Goal: Information Seeking & Learning: Check status

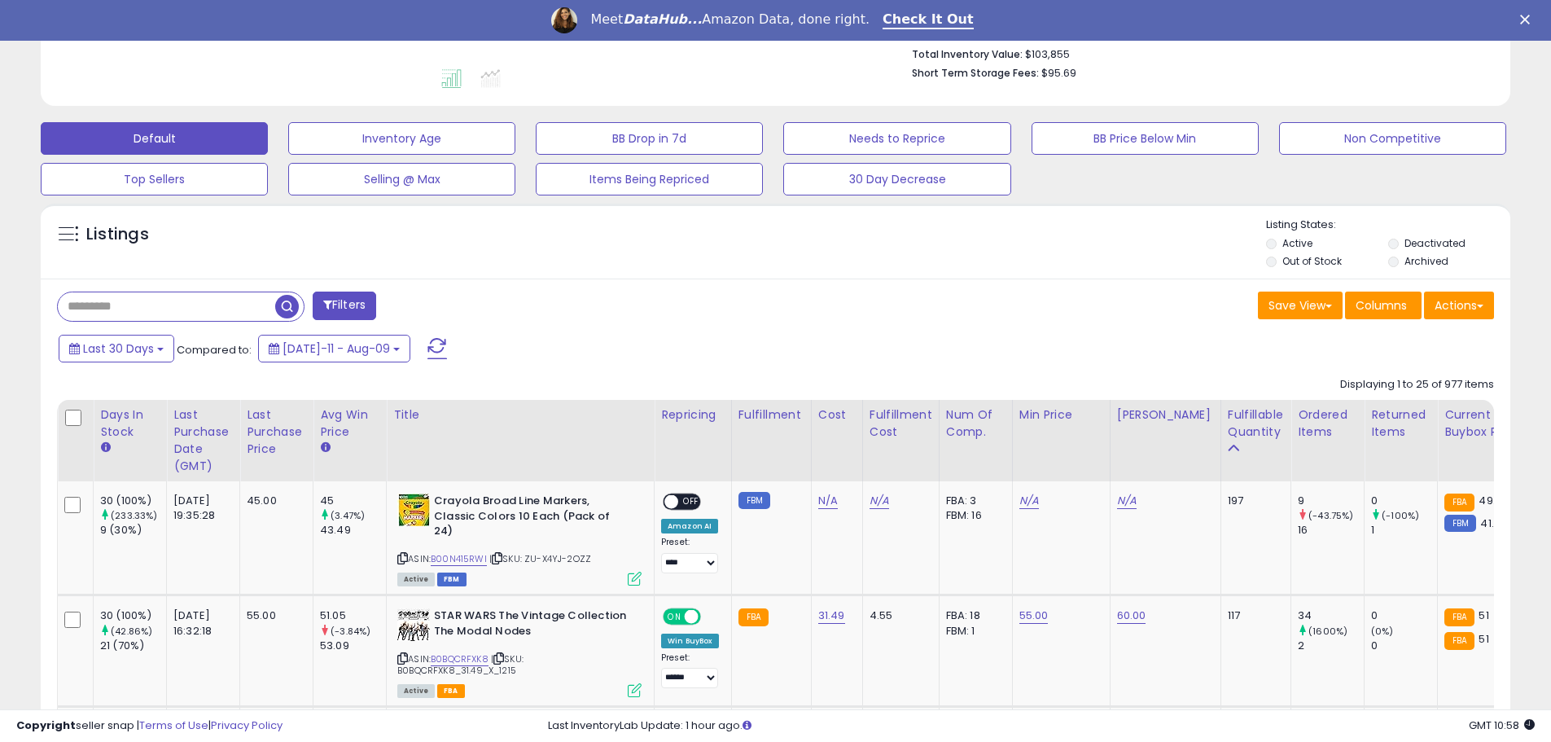
scroll to position [434, 0]
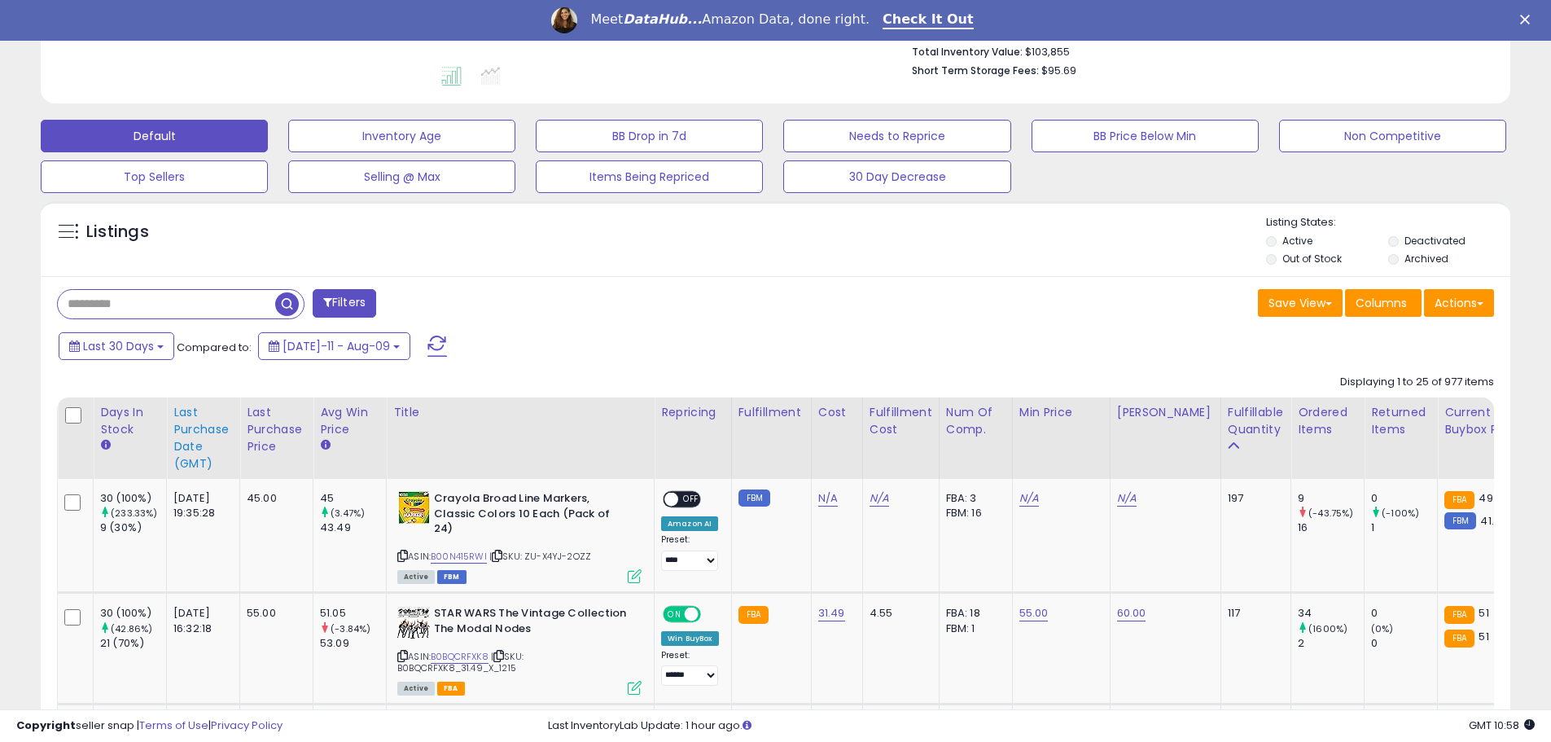
click at [196, 436] on div "Last Purchase Date (GMT)" at bounding box center [202, 438] width 59 height 68
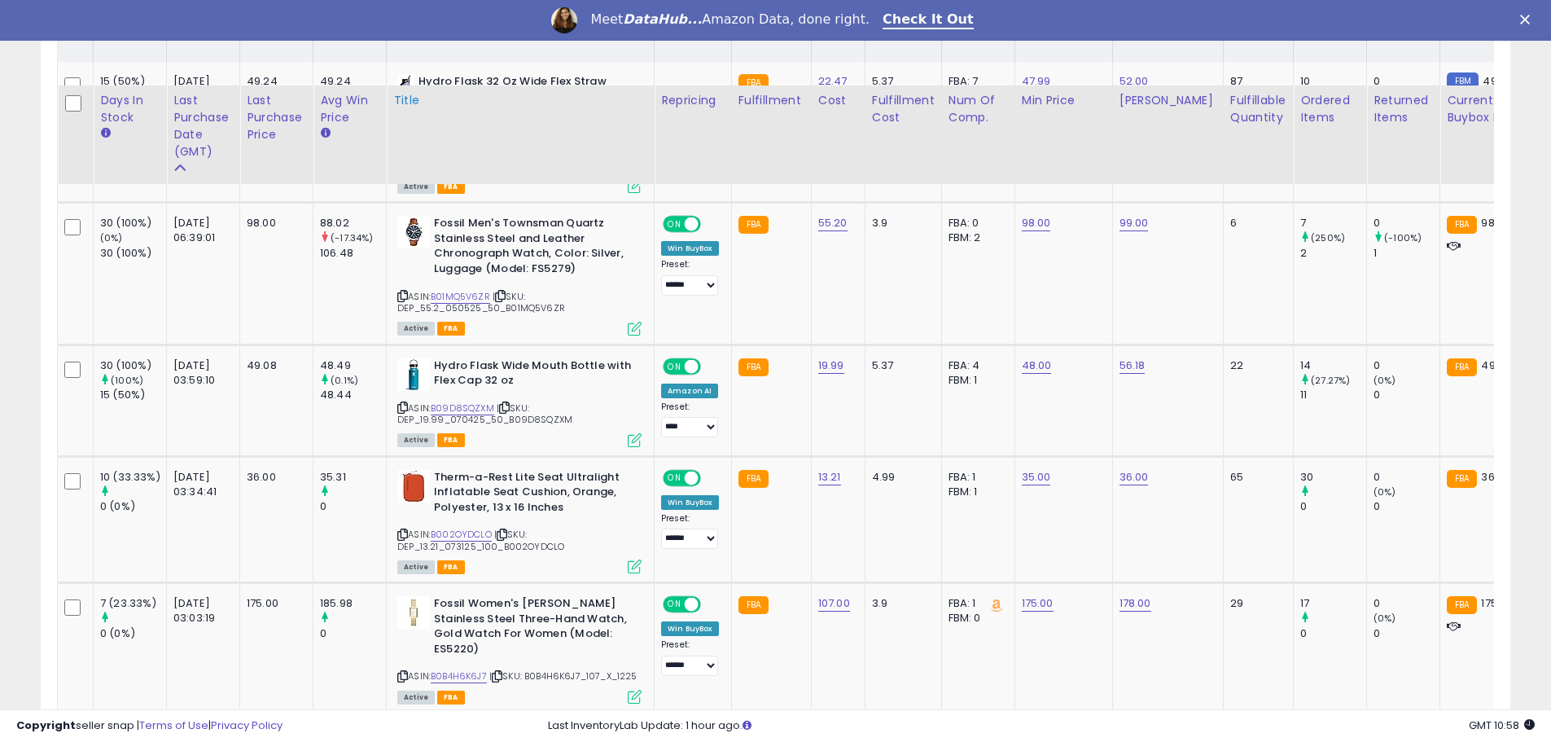
scroll to position [1085, 0]
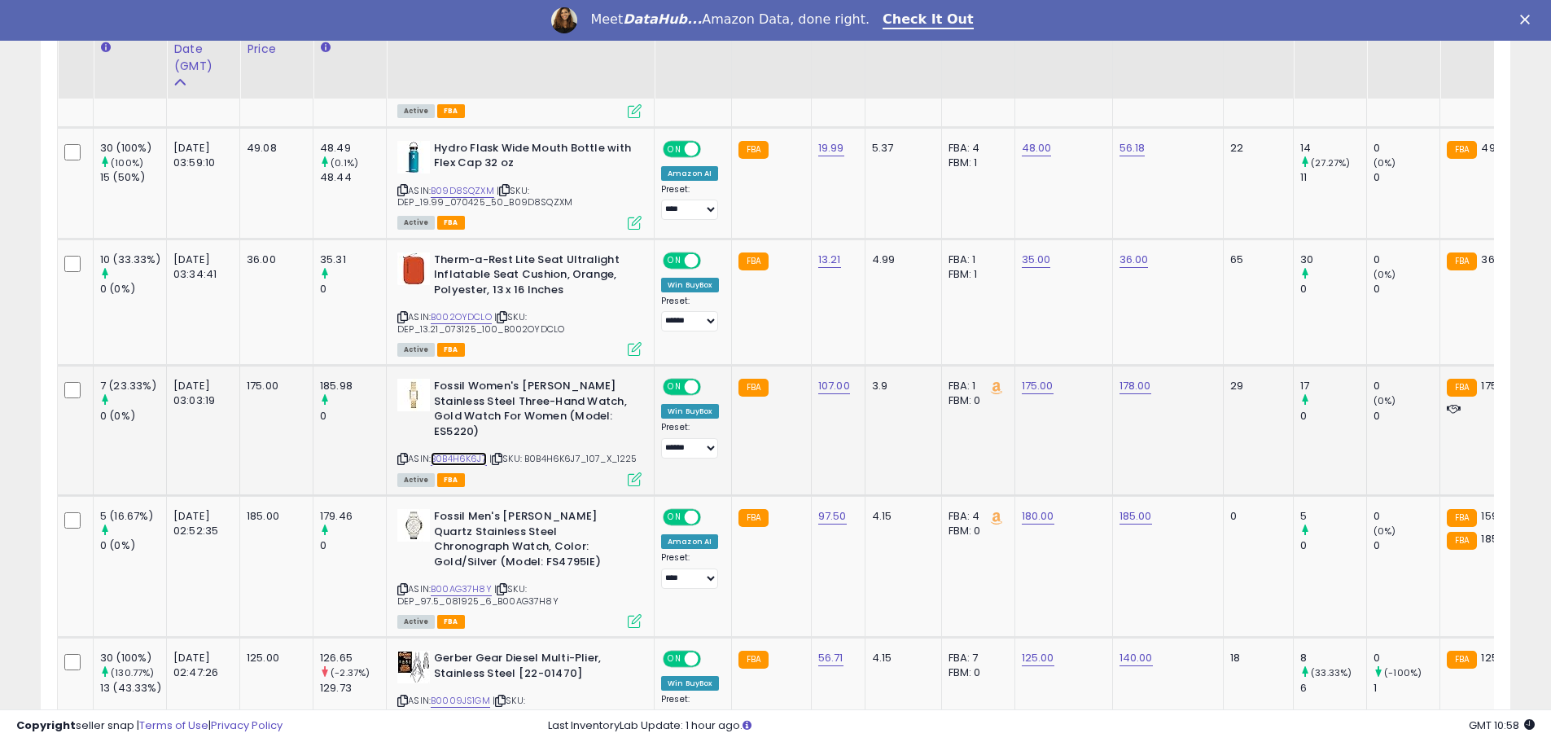
click at [470, 458] on link "B0B4H6K6J7" at bounding box center [459, 459] width 56 height 14
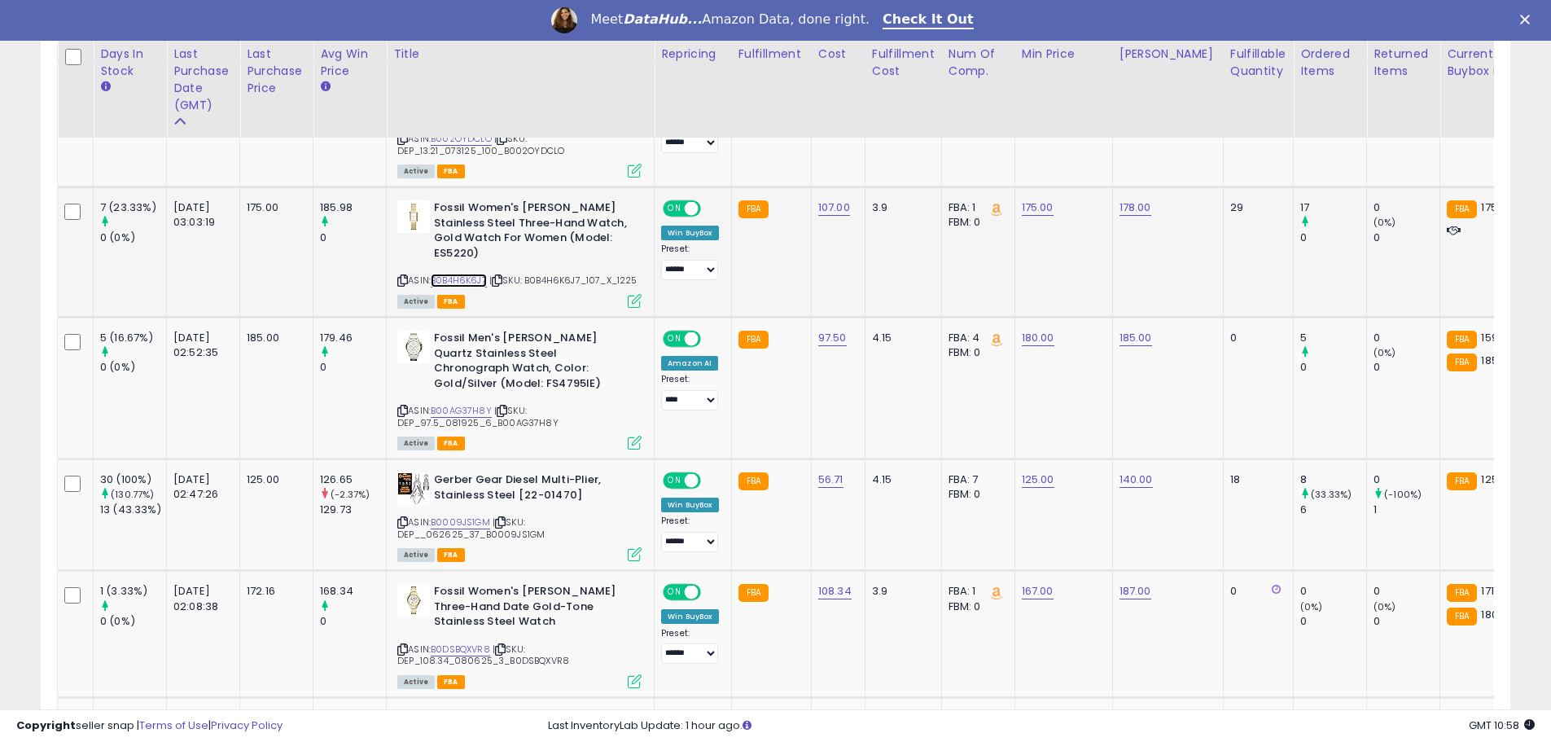
scroll to position [1302, 0]
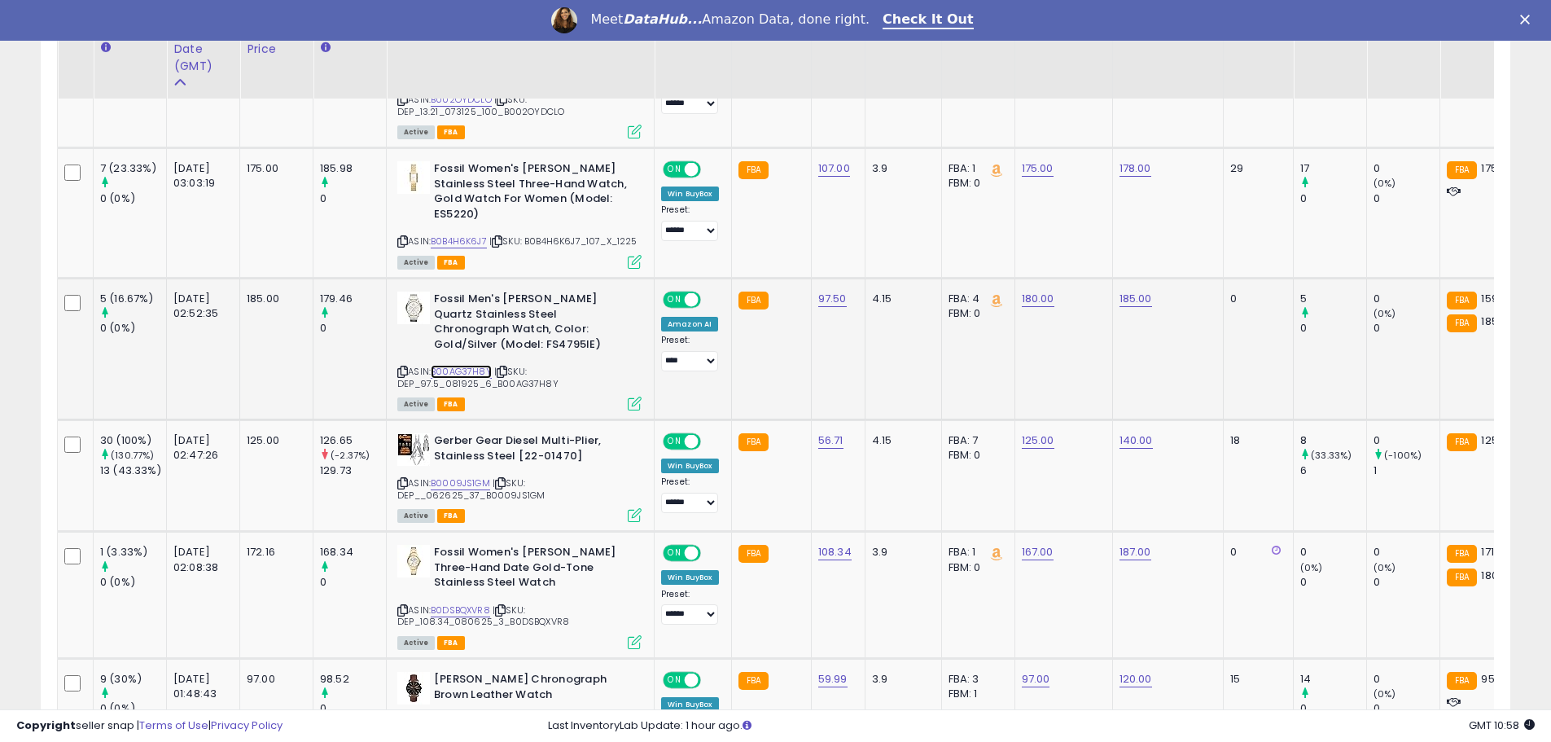
click at [454, 370] on link "B00AG37H8Y" at bounding box center [461, 372] width 61 height 14
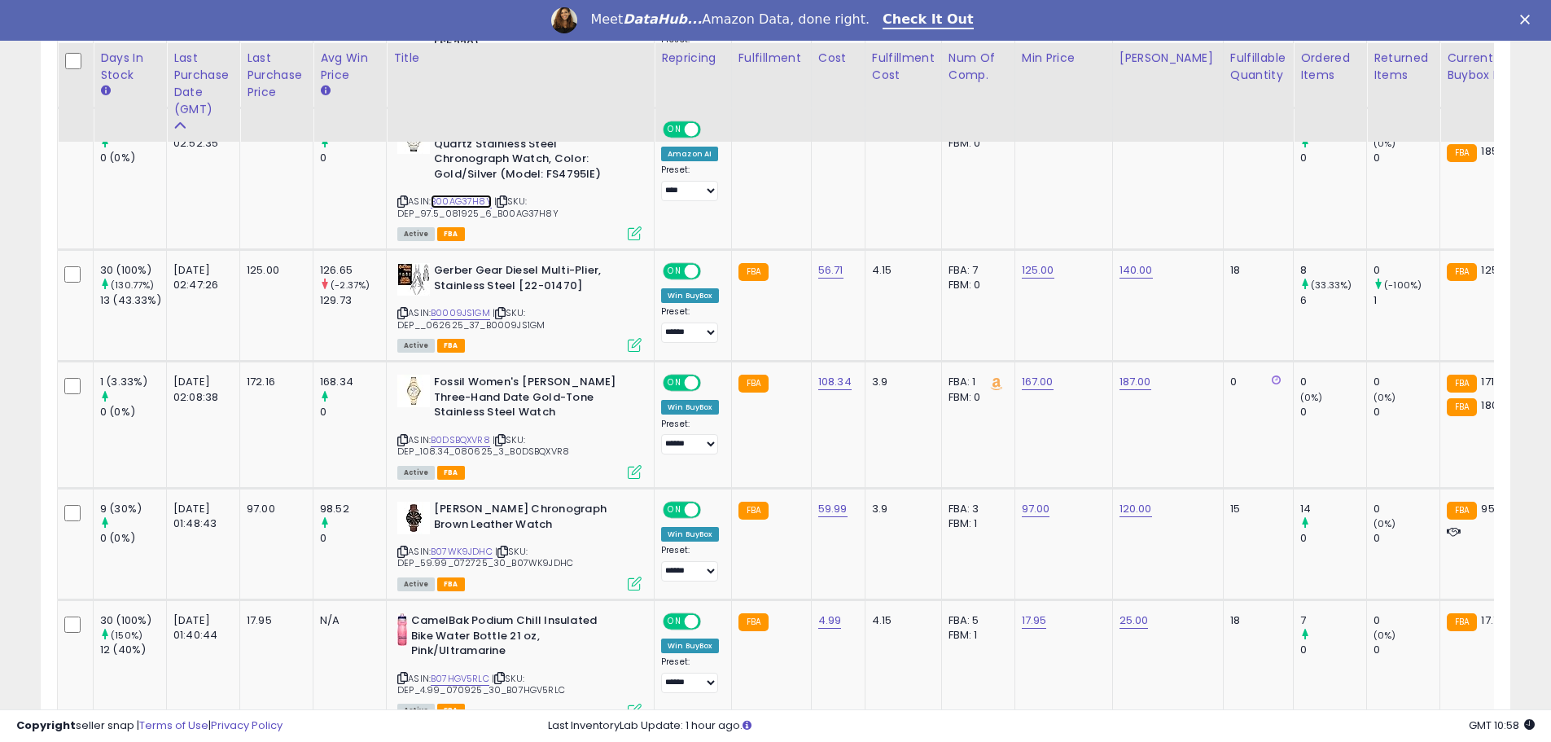
scroll to position [1519, 0]
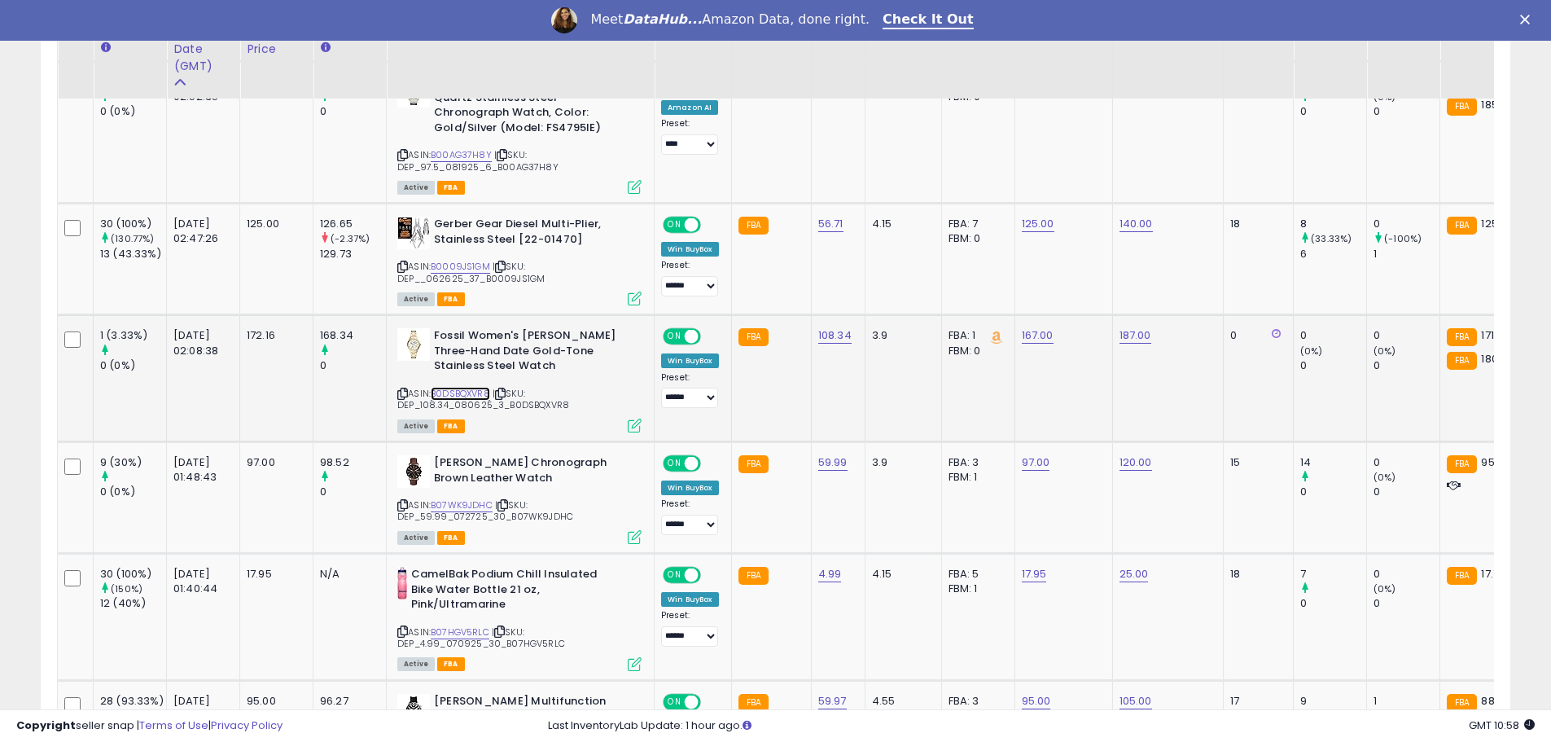
click at [451, 387] on link "B0DSBQXVR8" at bounding box center [460, 394] width 59 height 14
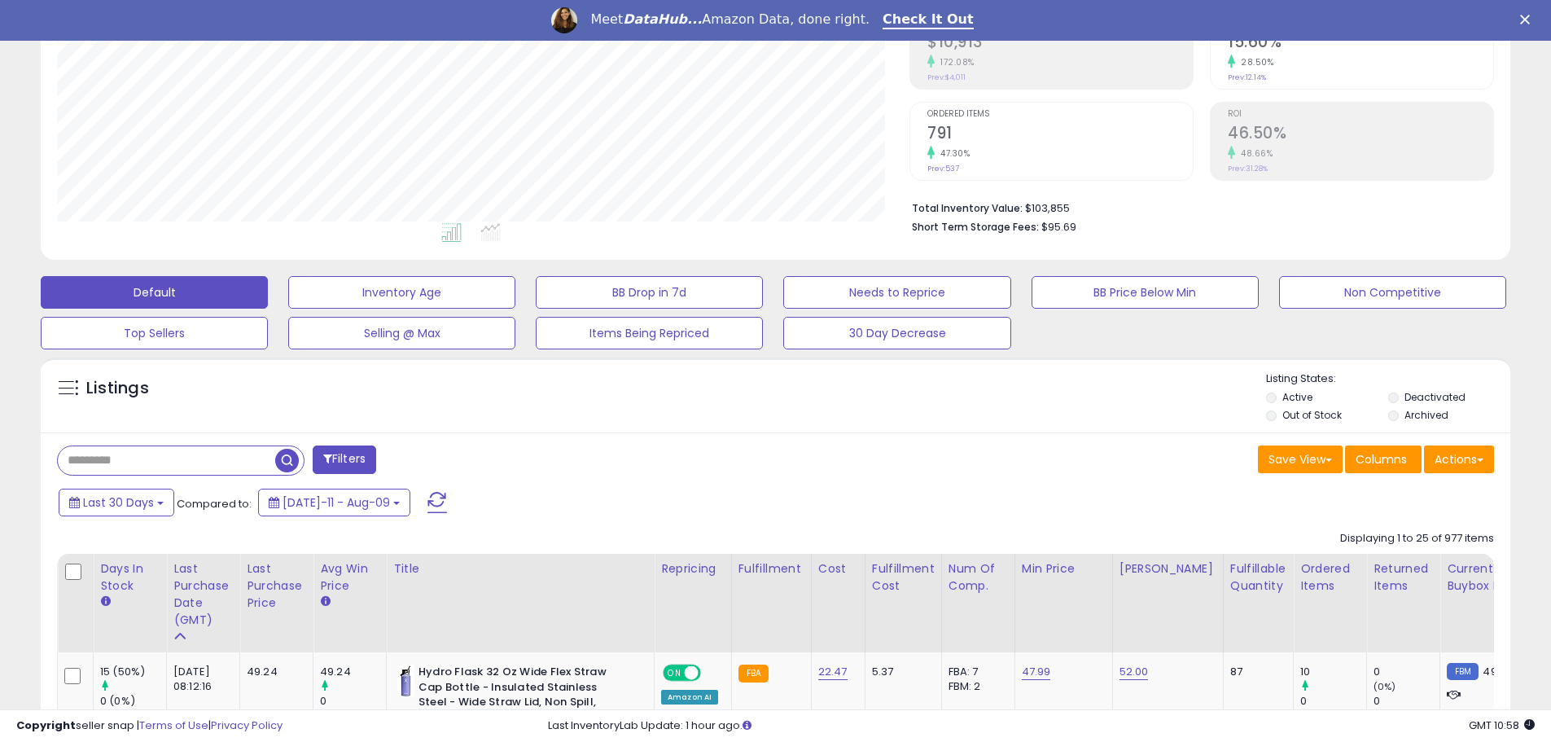
scroll to position [217, 0]
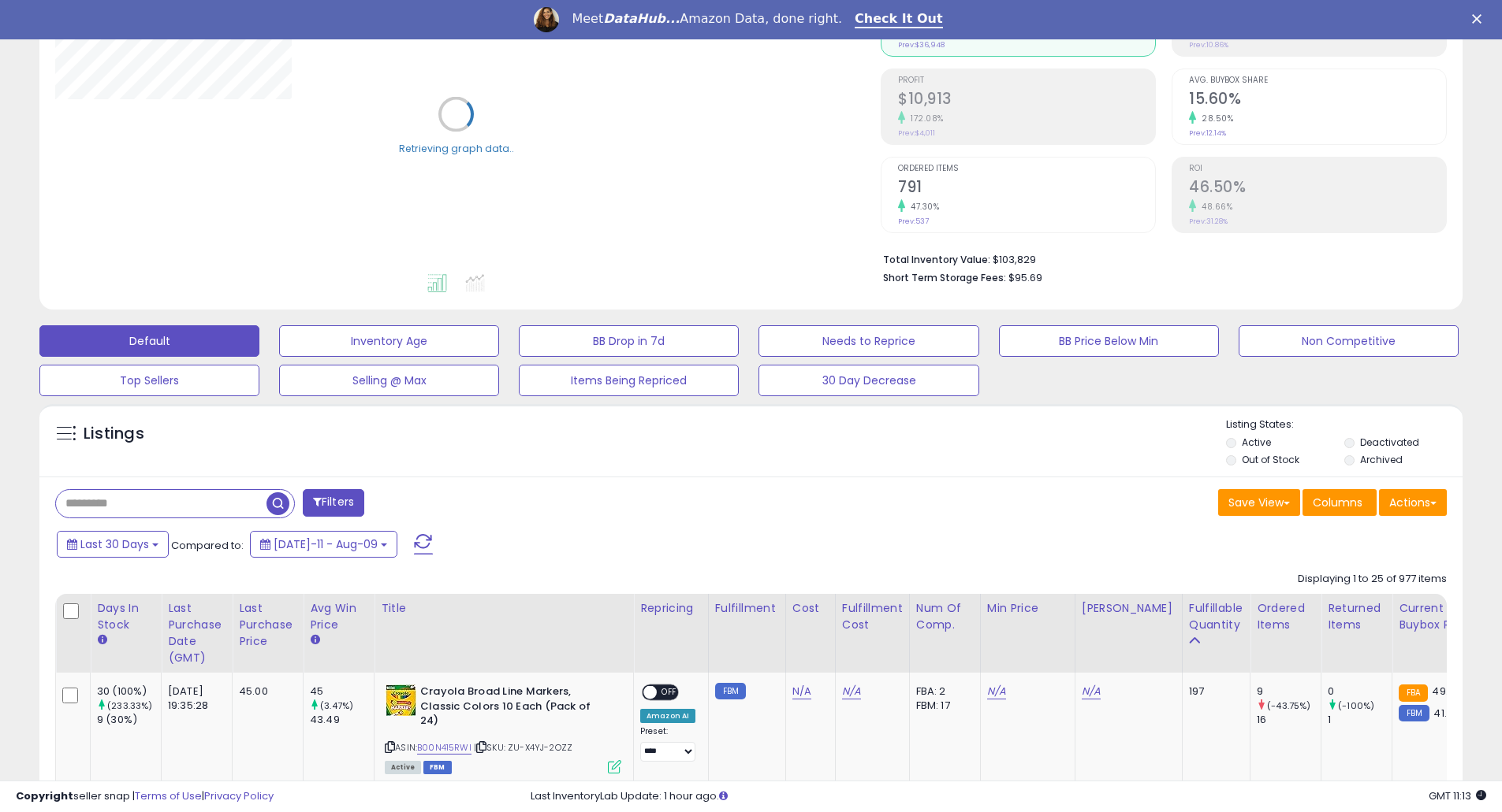
scroll to position [630, 0]
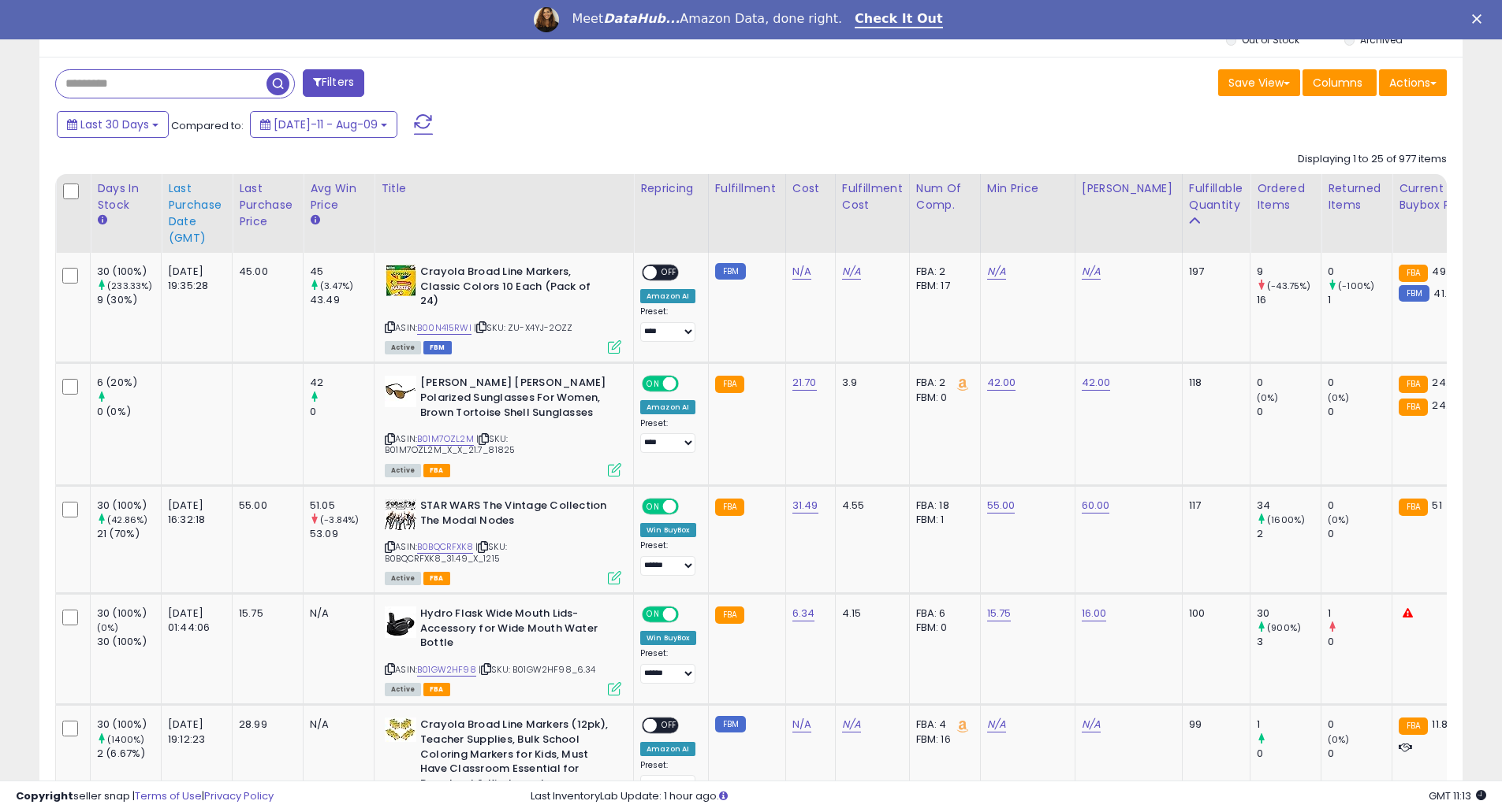
click at [170, 204] on div "Last Purchase Date (GMT)" at bounding box center [196, 213] width 57 height 66
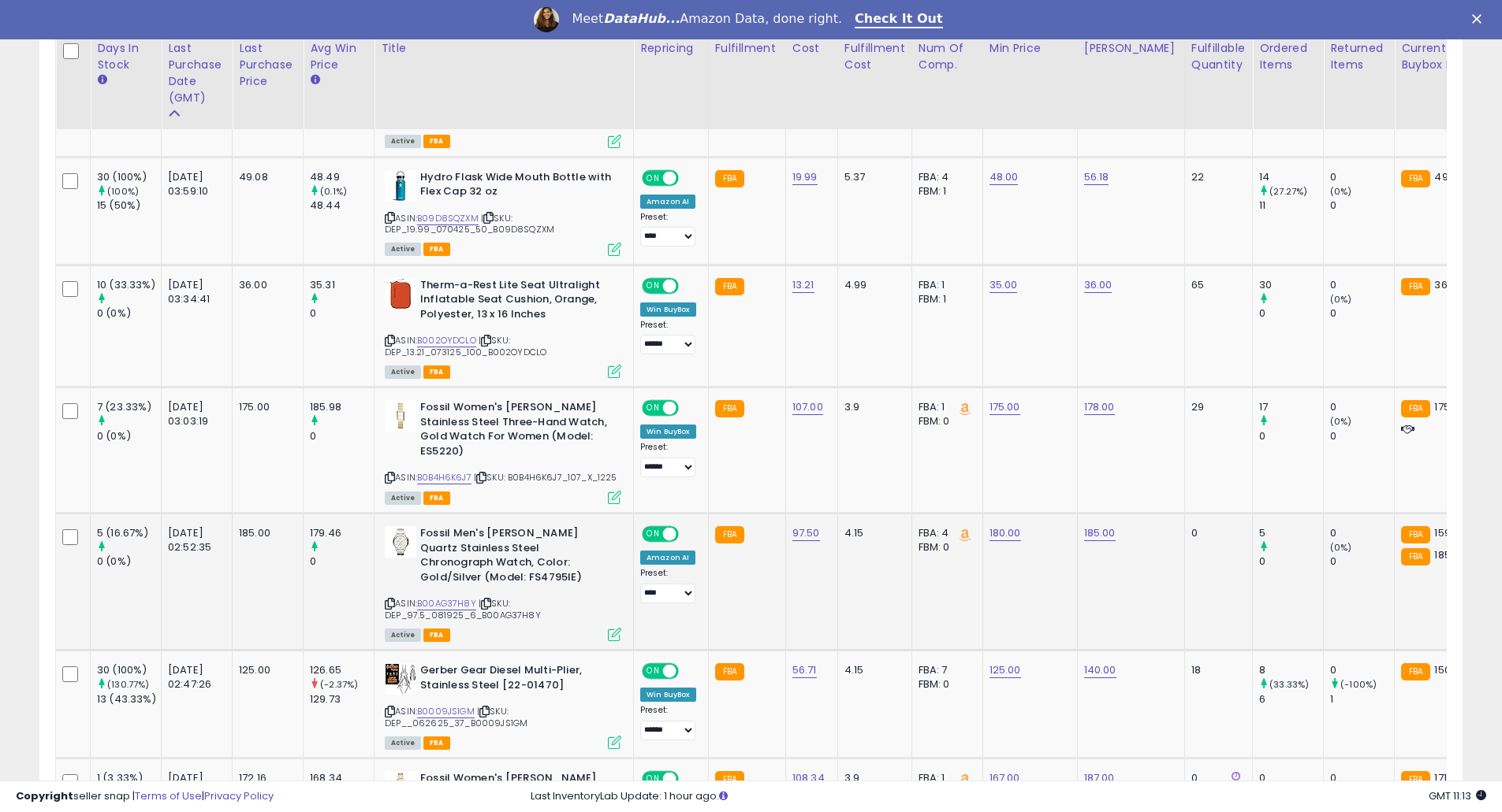
scroll to position [1050, 0]
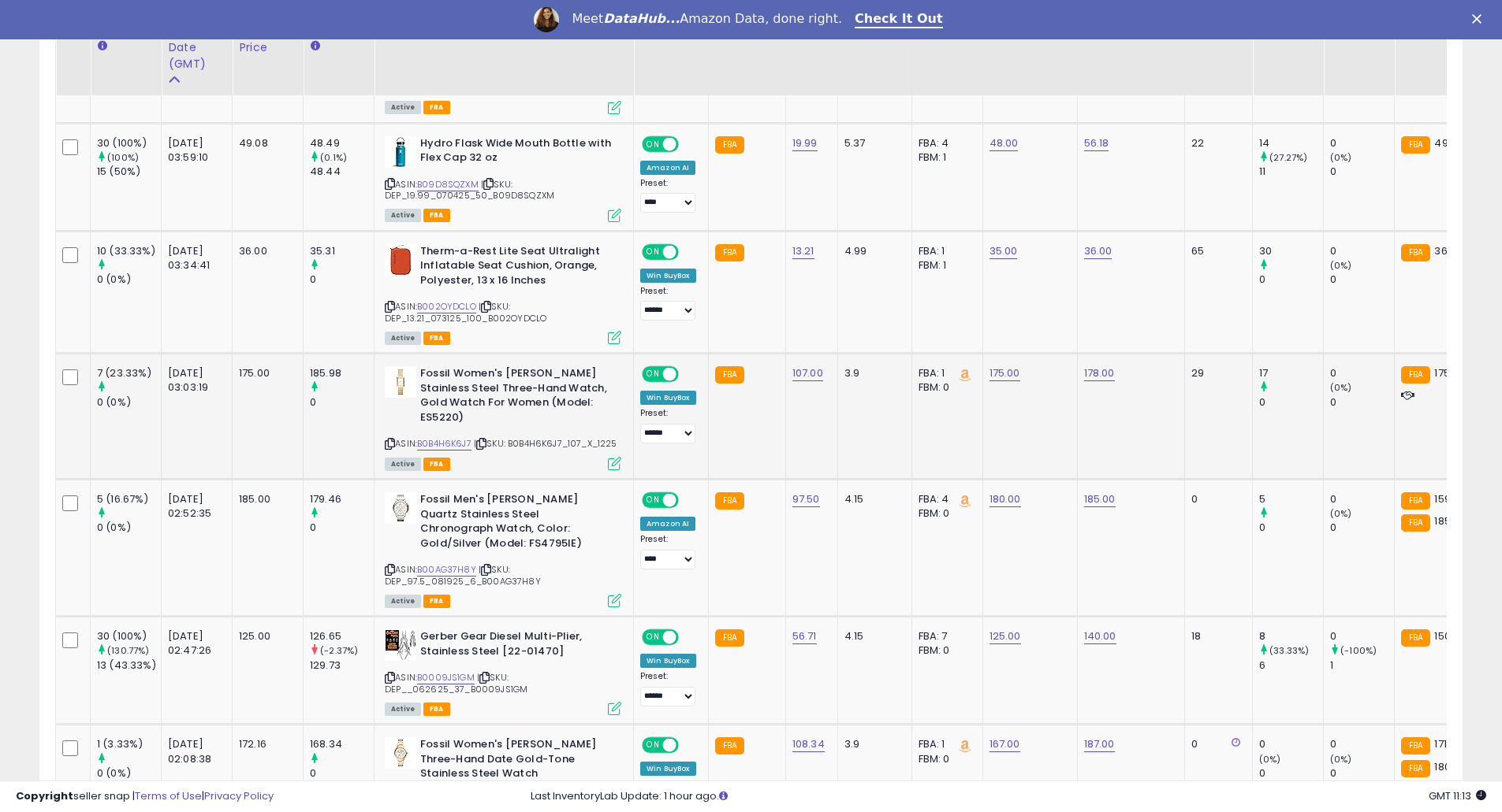
click at [445, 436] on div "ASIN: B0B4H6K6J7 | SKU: B0B4H6K6J7_107_X_1225 Active FBA" at bounding box center [503, 418] width 236 height 103
click at [442, 439] on link "B0B4H6K6J7" at bounding box center [444, 444] width 54 height 14
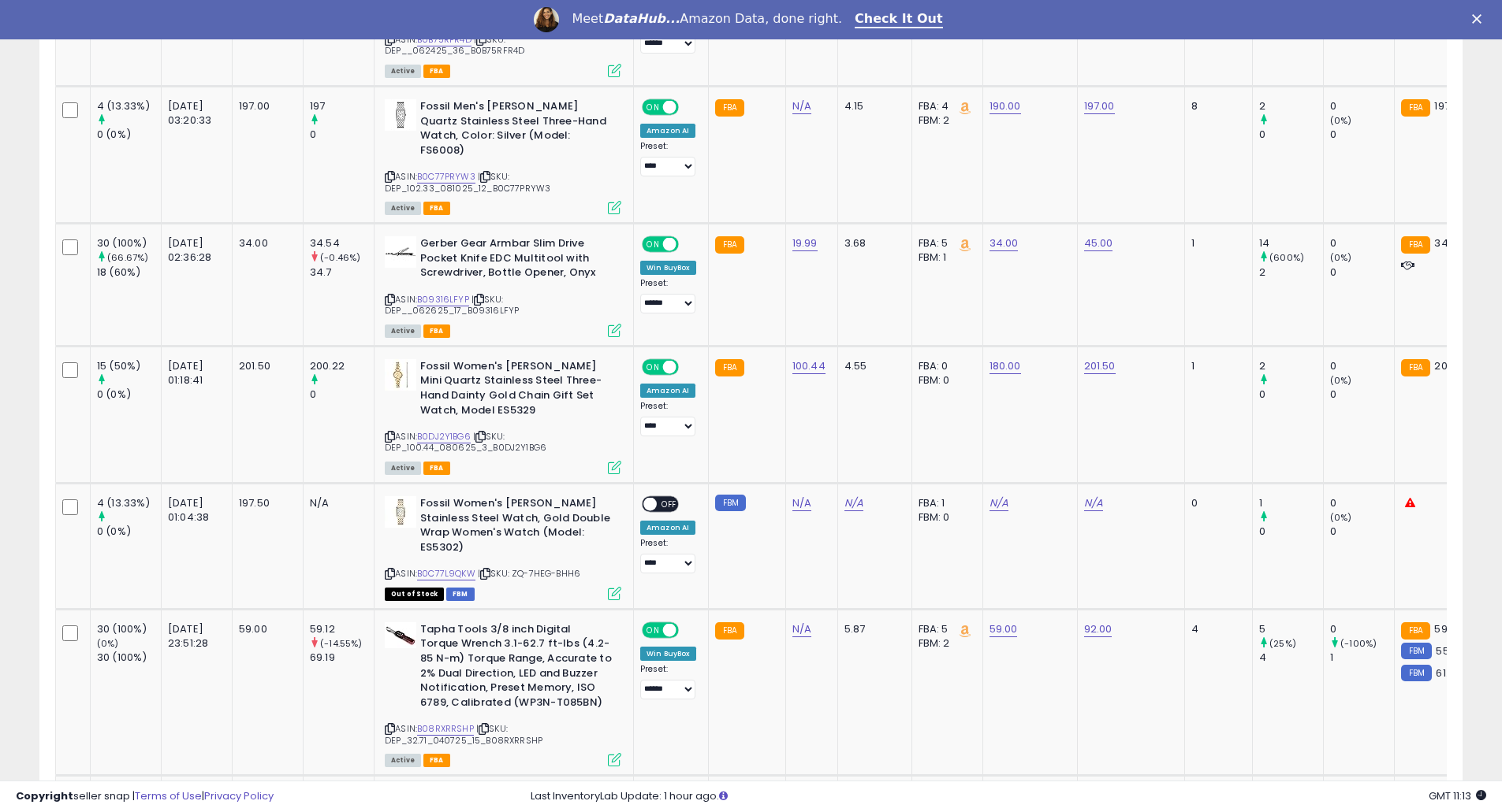
scroll to position [2521, 0]
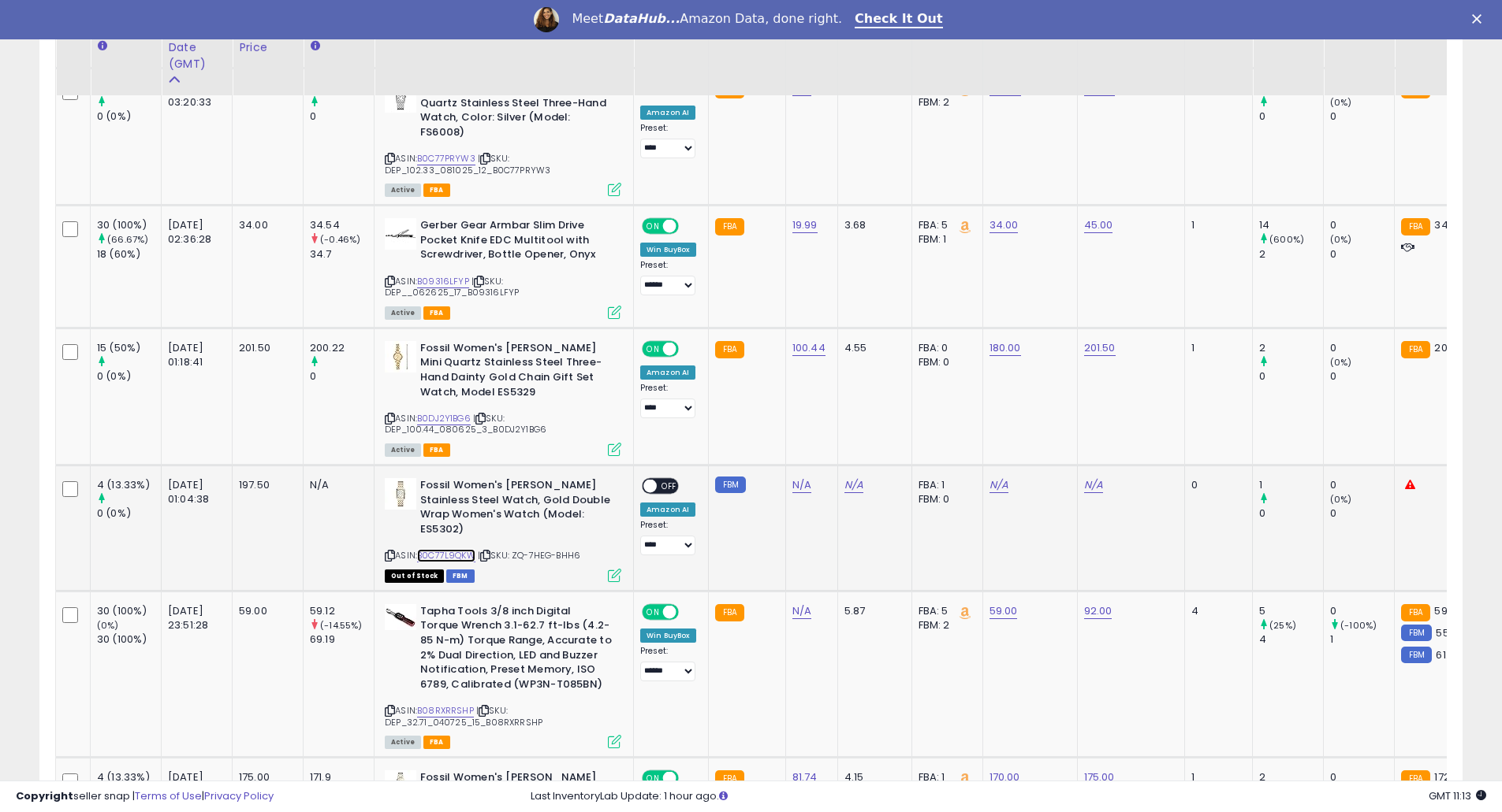
click at [448, 549] on link "B0C77L9QKW" at bounding box center [446, 556] width 58 height 14
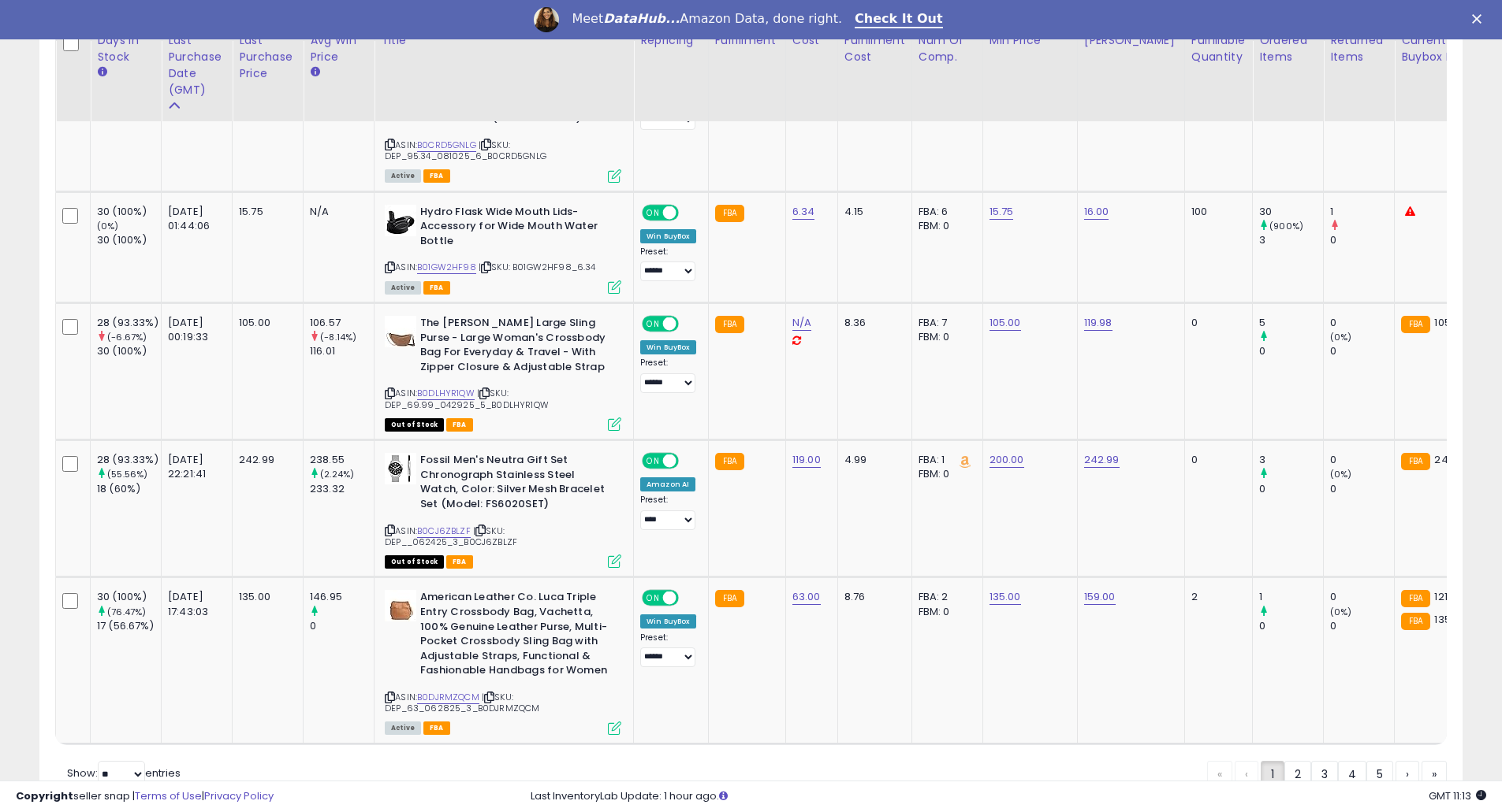
scroll to position [3424, 0]
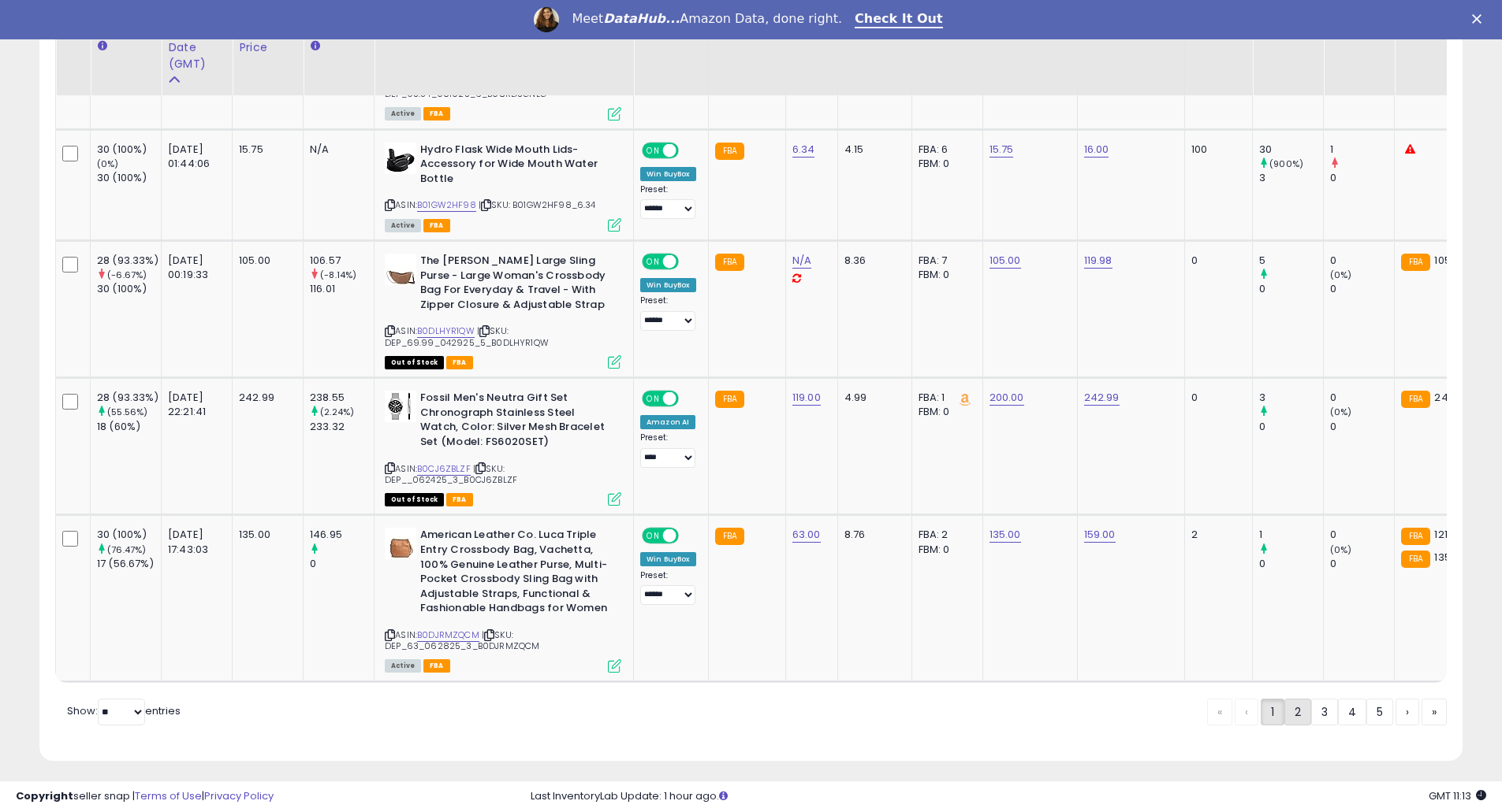
click at [1303, 709] on link "2" at bounding box center [1298, 712] width 27 height 27
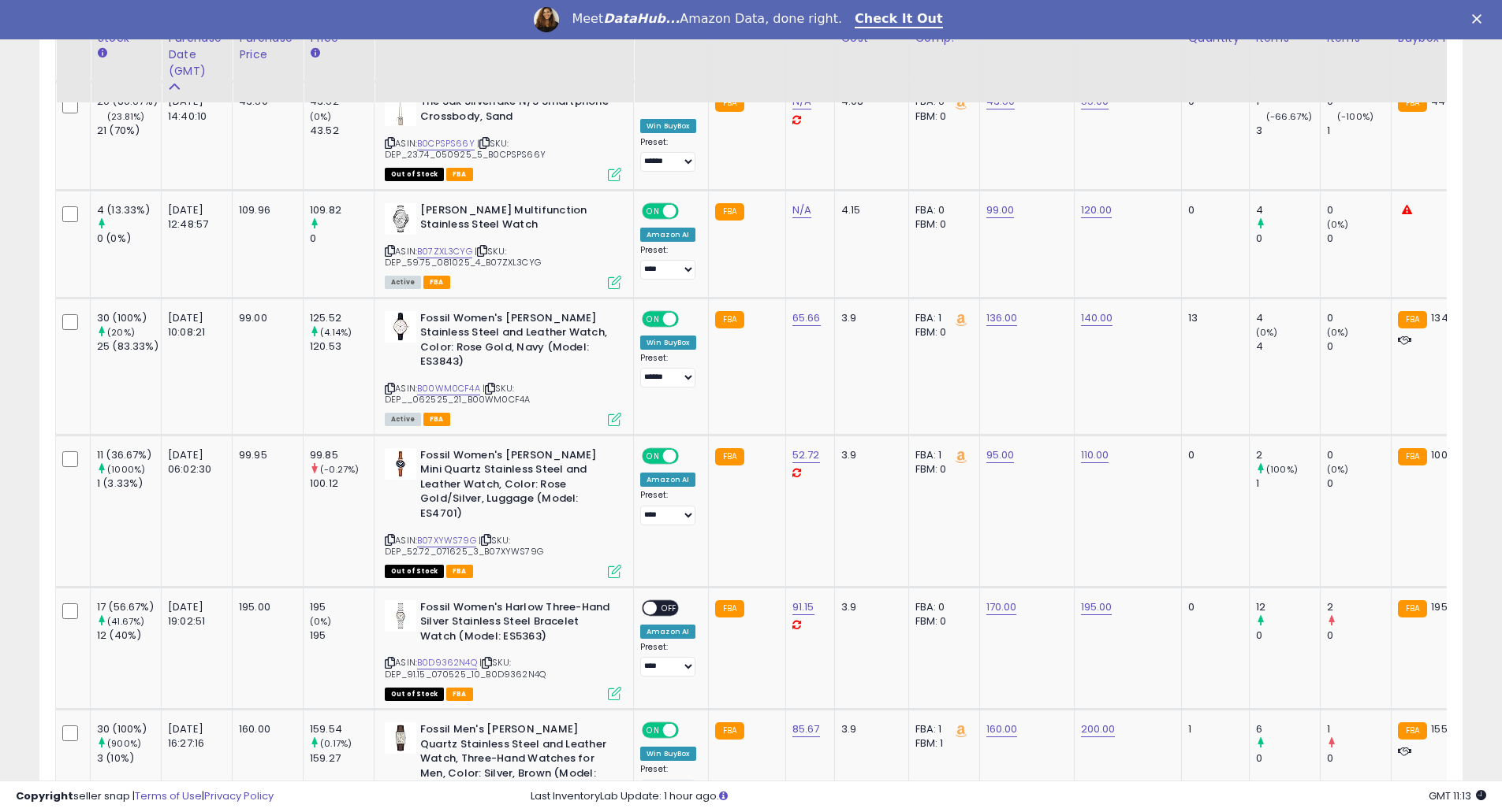
scroll to position [2941, 0]
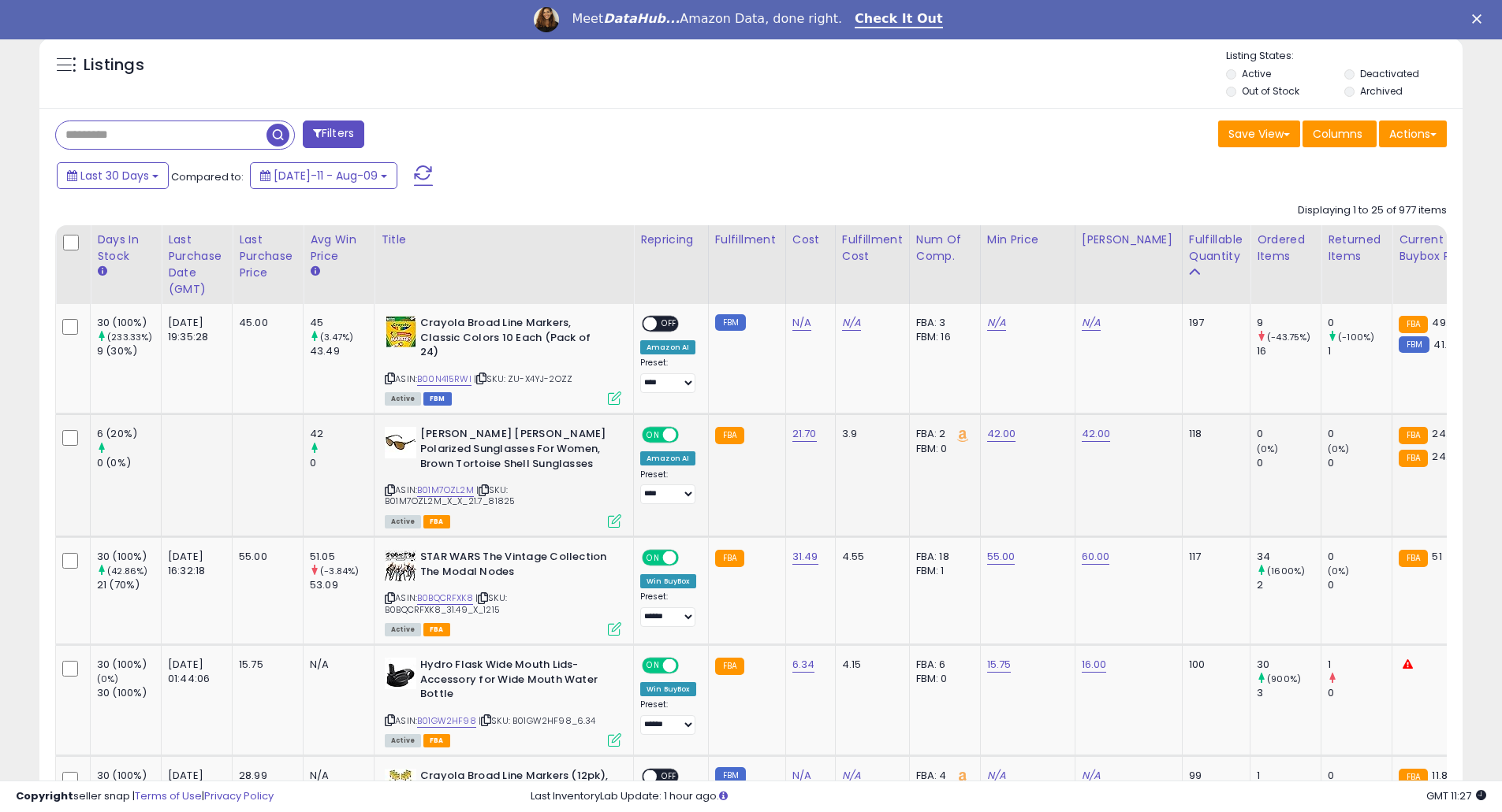
scroll to position [630, 0]
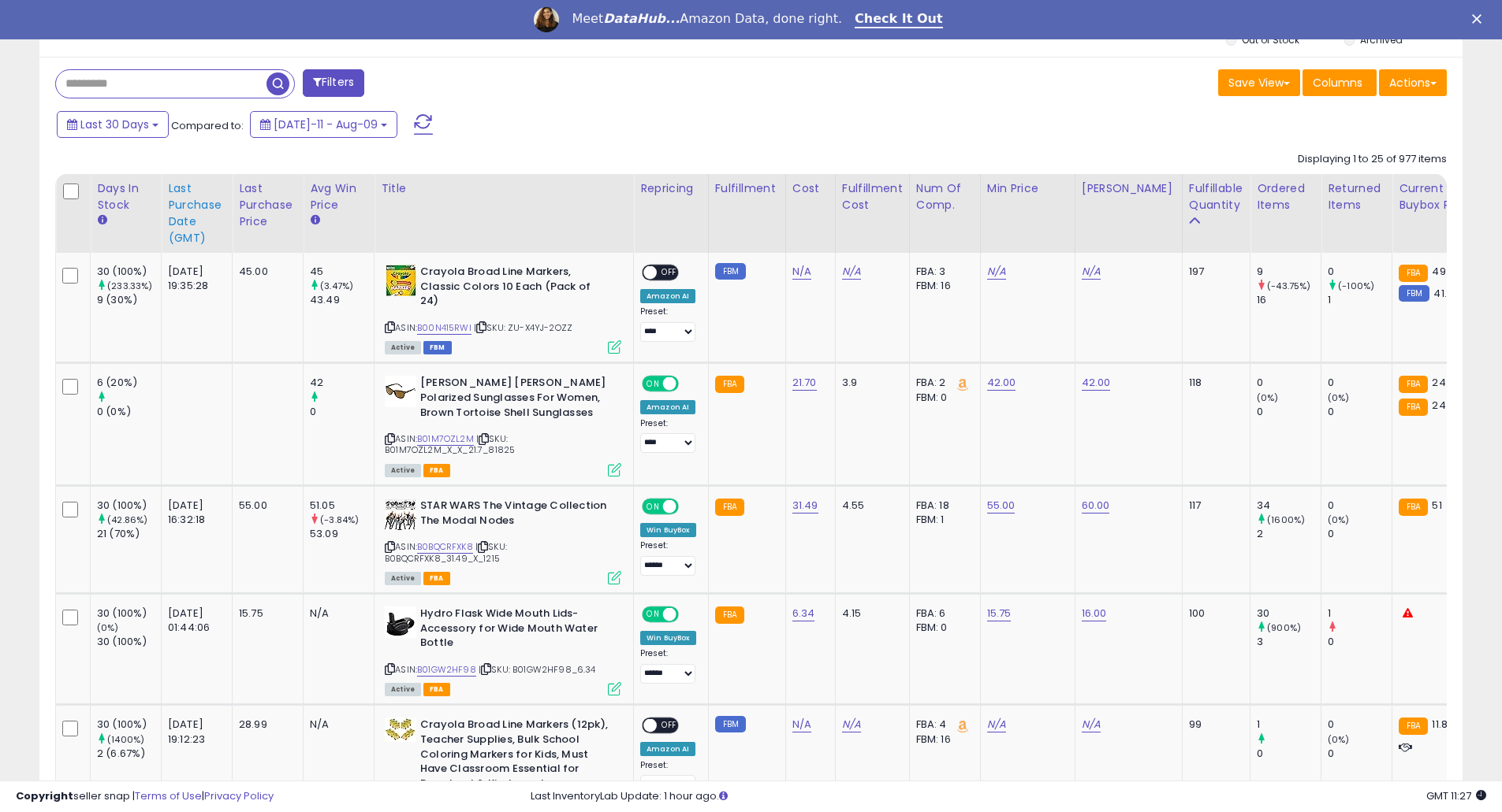
click at [198, 206] on div "Last Purchase Date (GMT)" at bounding box center [196, 213] width 57 height 66
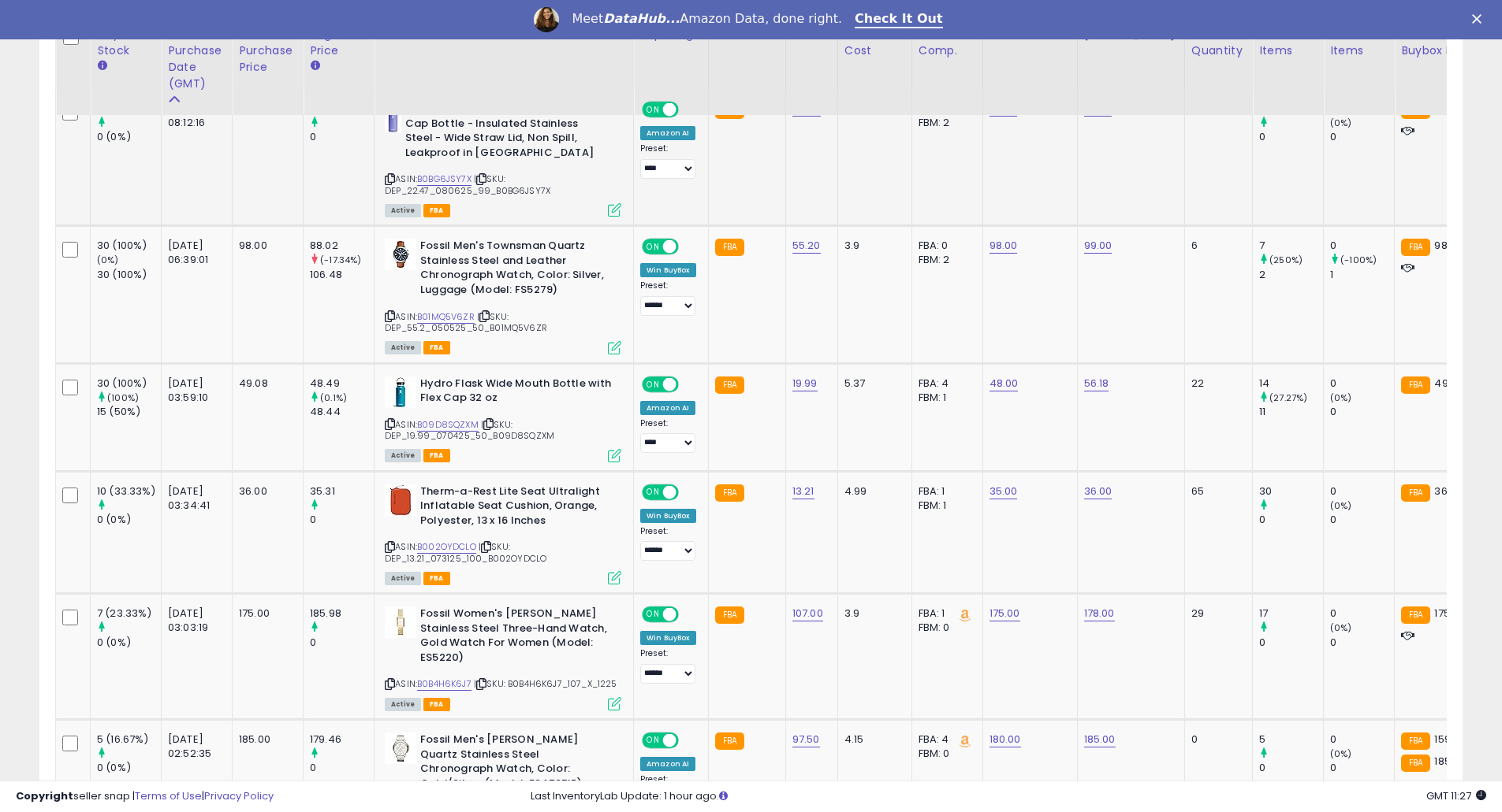
scroll to position [841, 0]
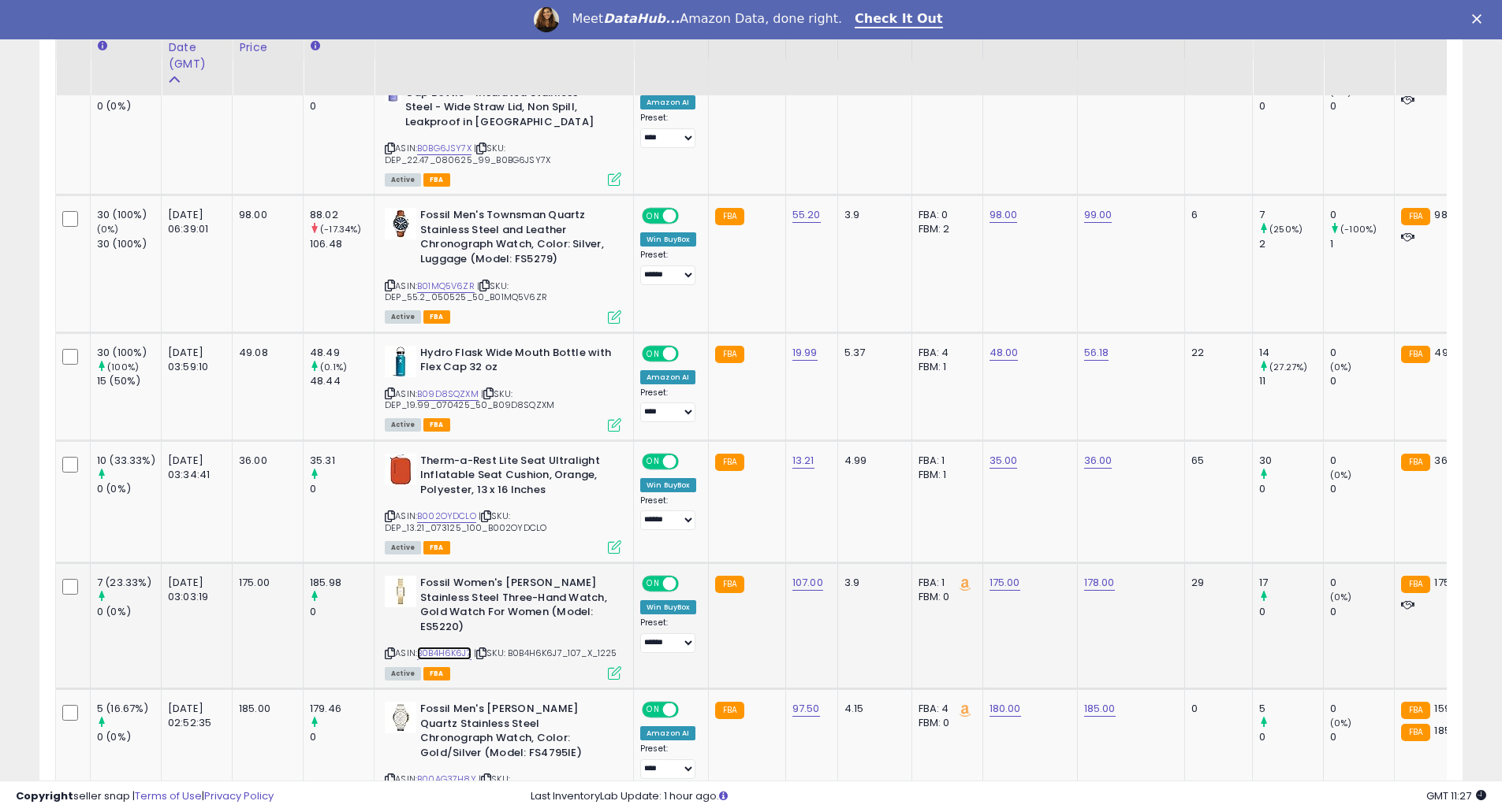
click at [437, 654] on link "B0B4H6K6J7" at bounding box center [444, 653] width 54 height 14
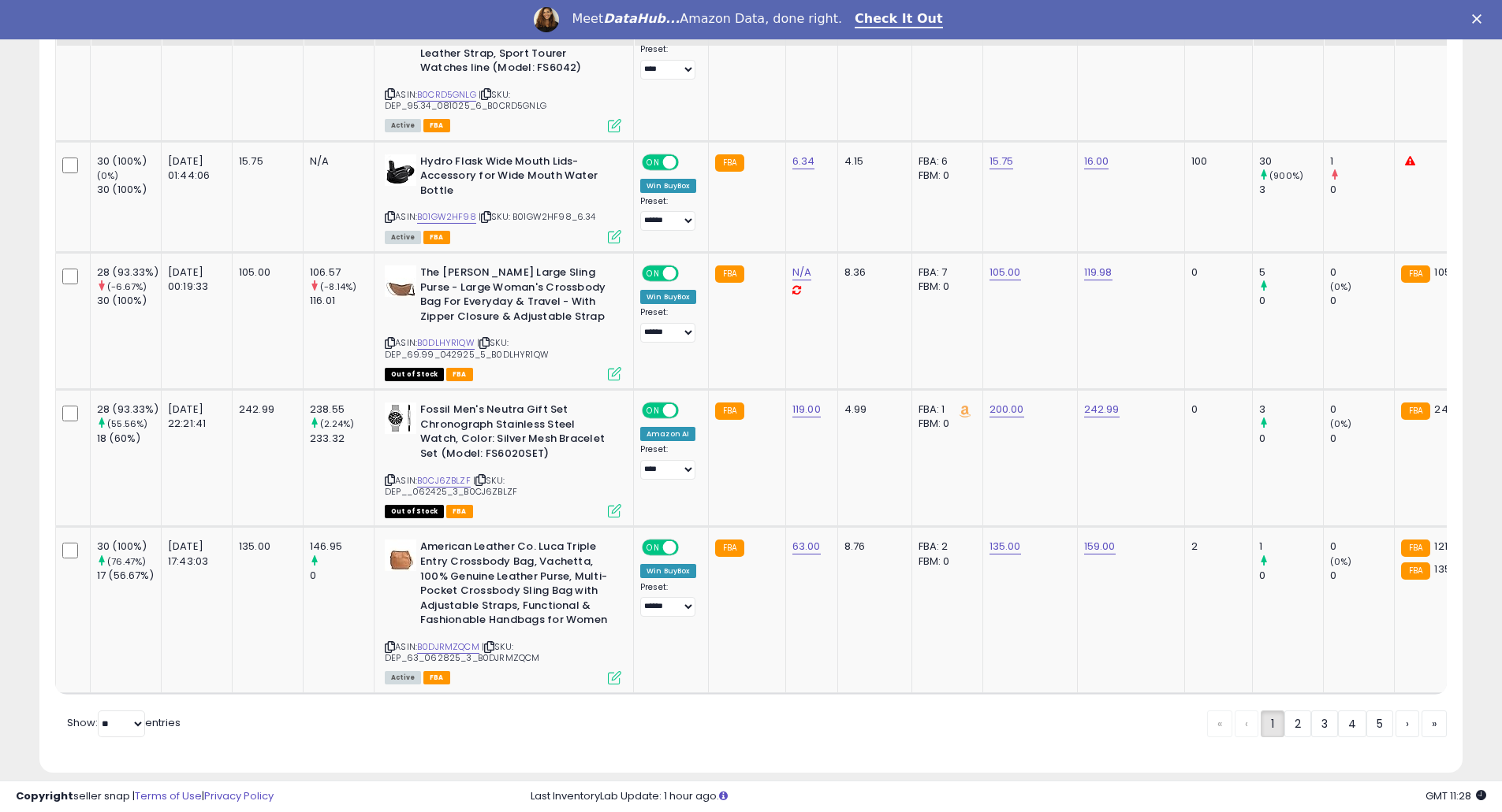
scroll to position [3424, 0]
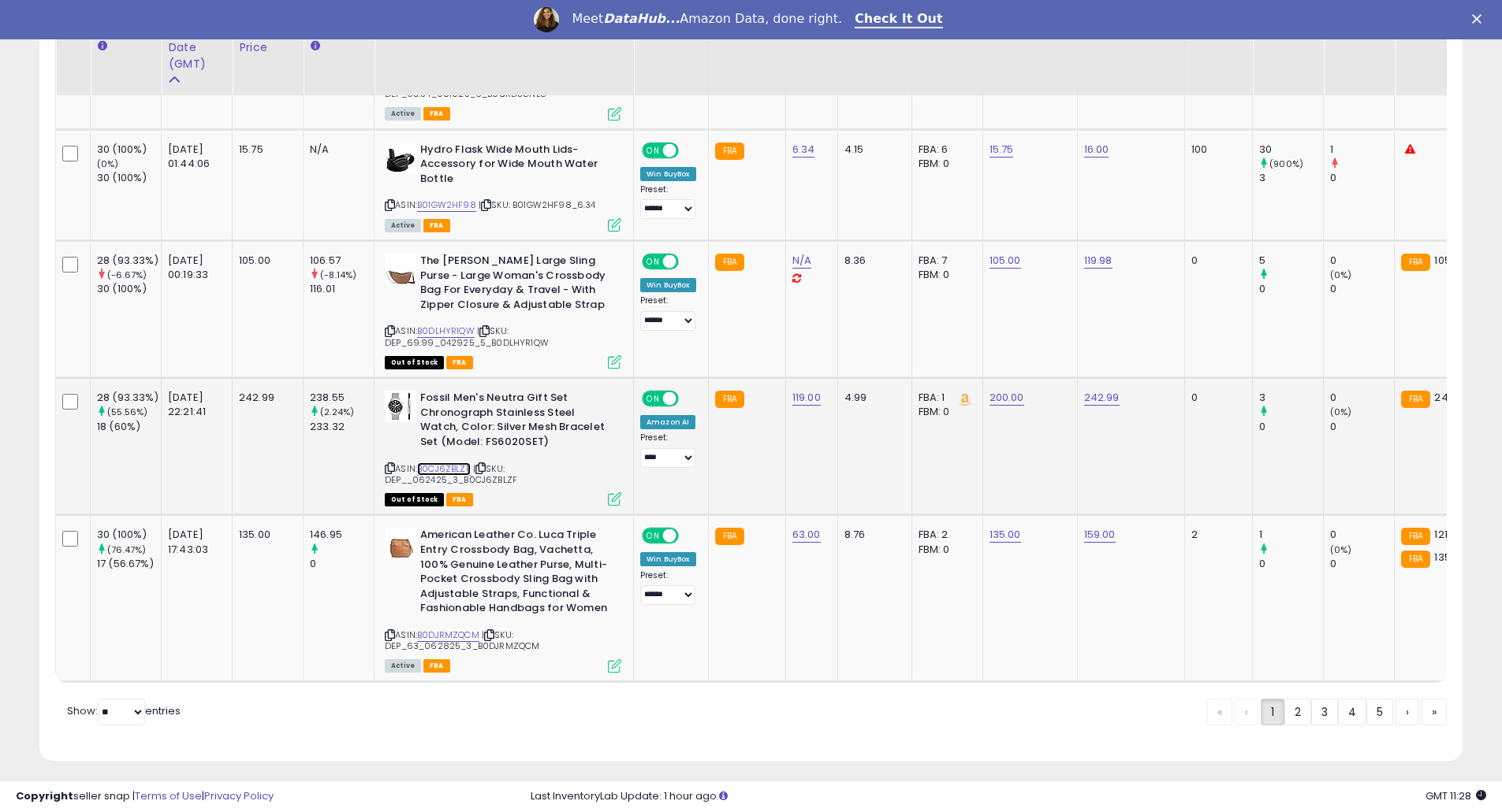
click at [464, 463] on link "B0CJ6ZBLZF" at bounding box center [444, 469] width 53 height 14
click at [1288, 702] on link "2" at bounding box center [1298, 712] width 27 height 27
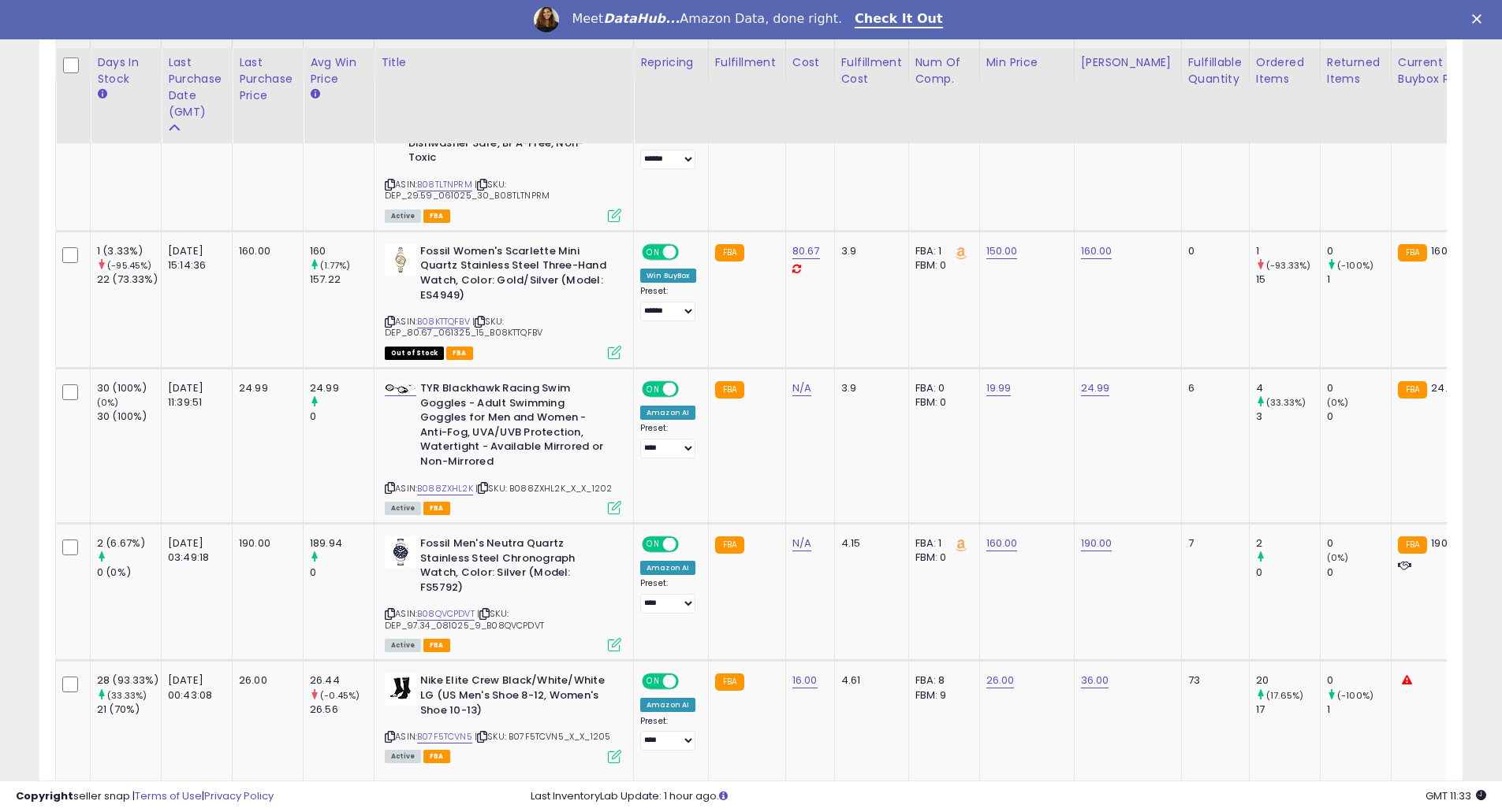
scroll to position [867, 0]
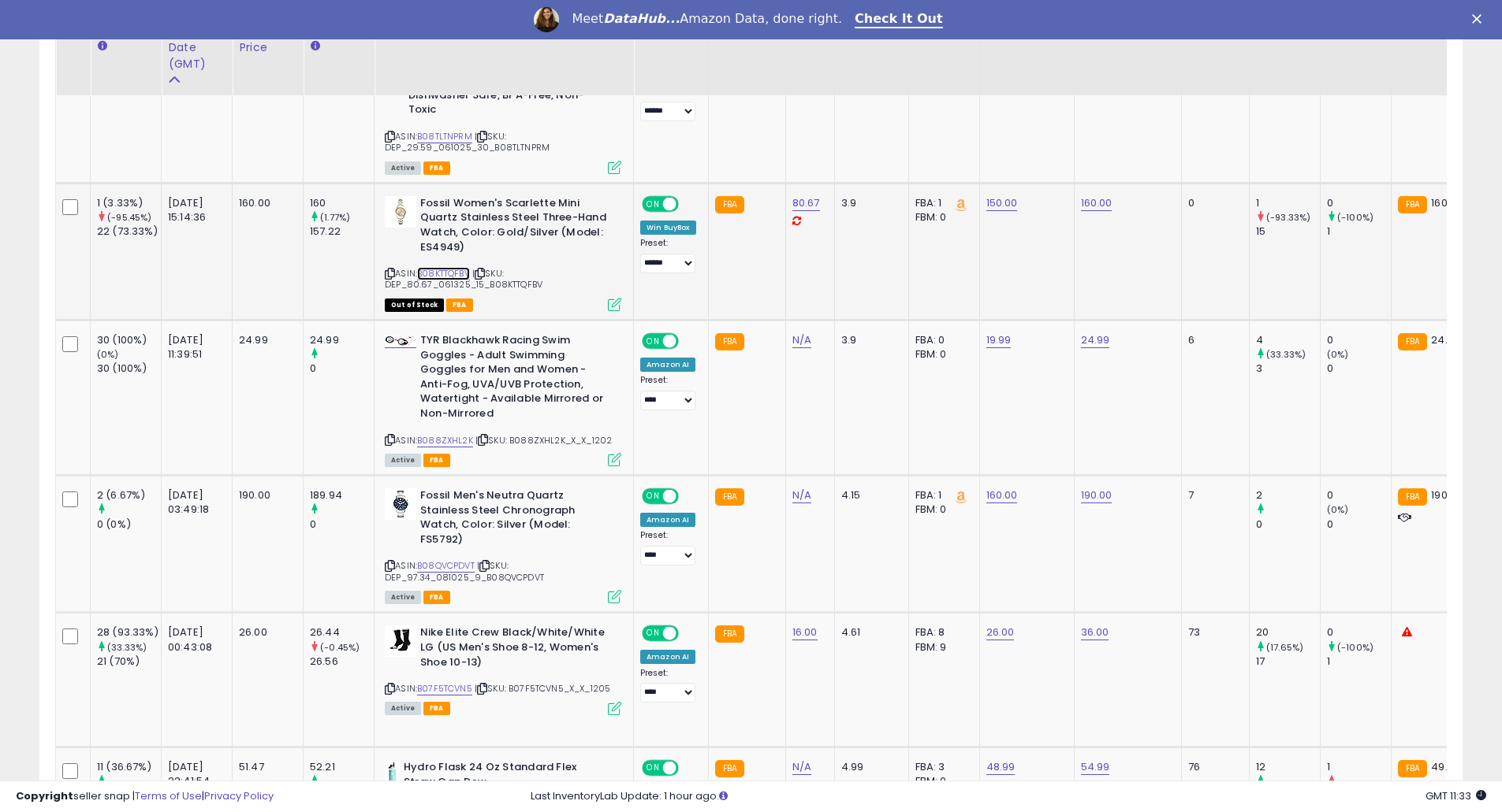
click at [460, 277] on link "B08KTTQFBV" at bounding box center [444, 274] width 53 height 14
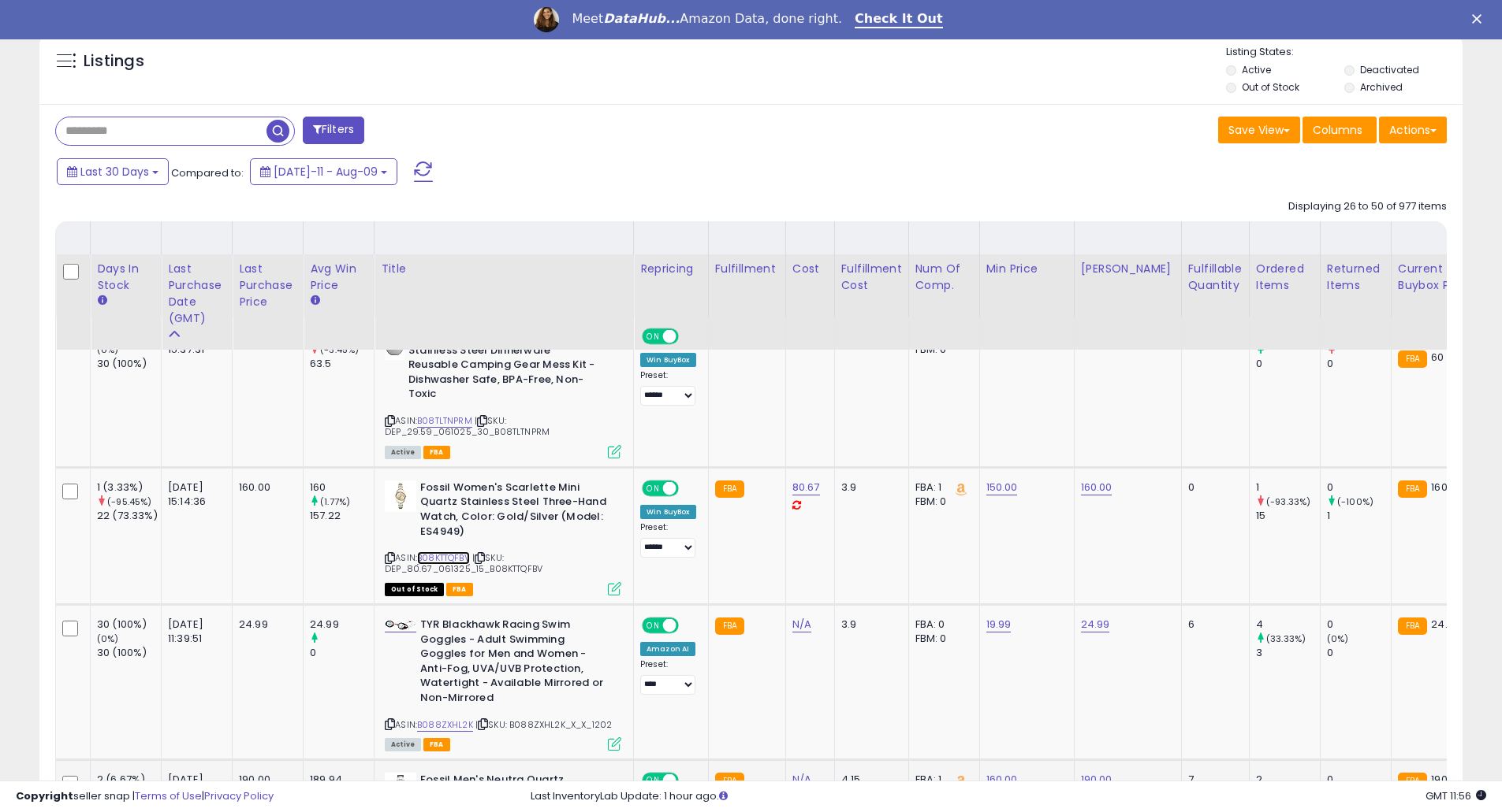
scroll to position [841, 0]
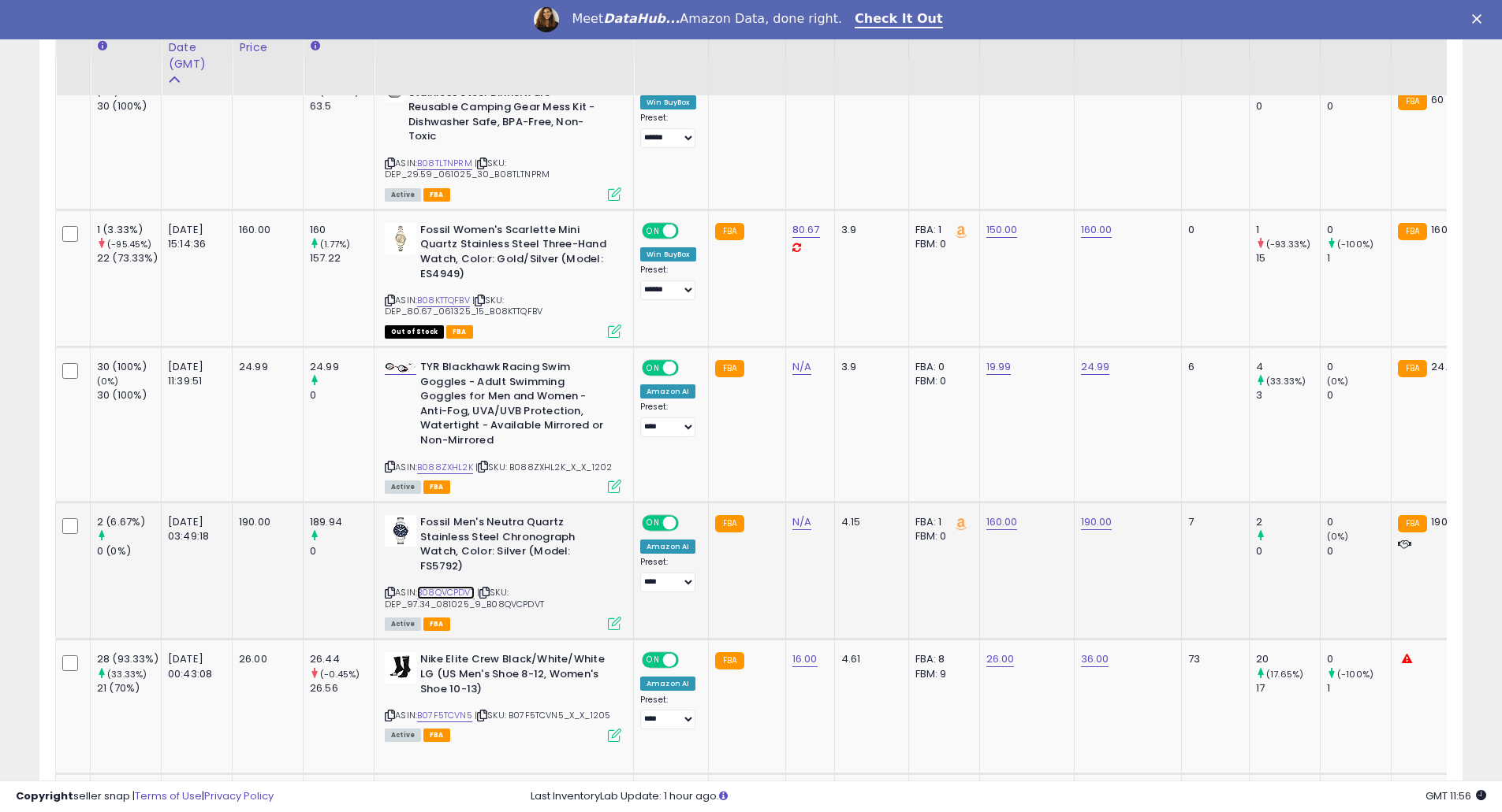
click at [449, 586] on link "B08QVCPDVT" at bounding box center [445, 593] width 57 height 14
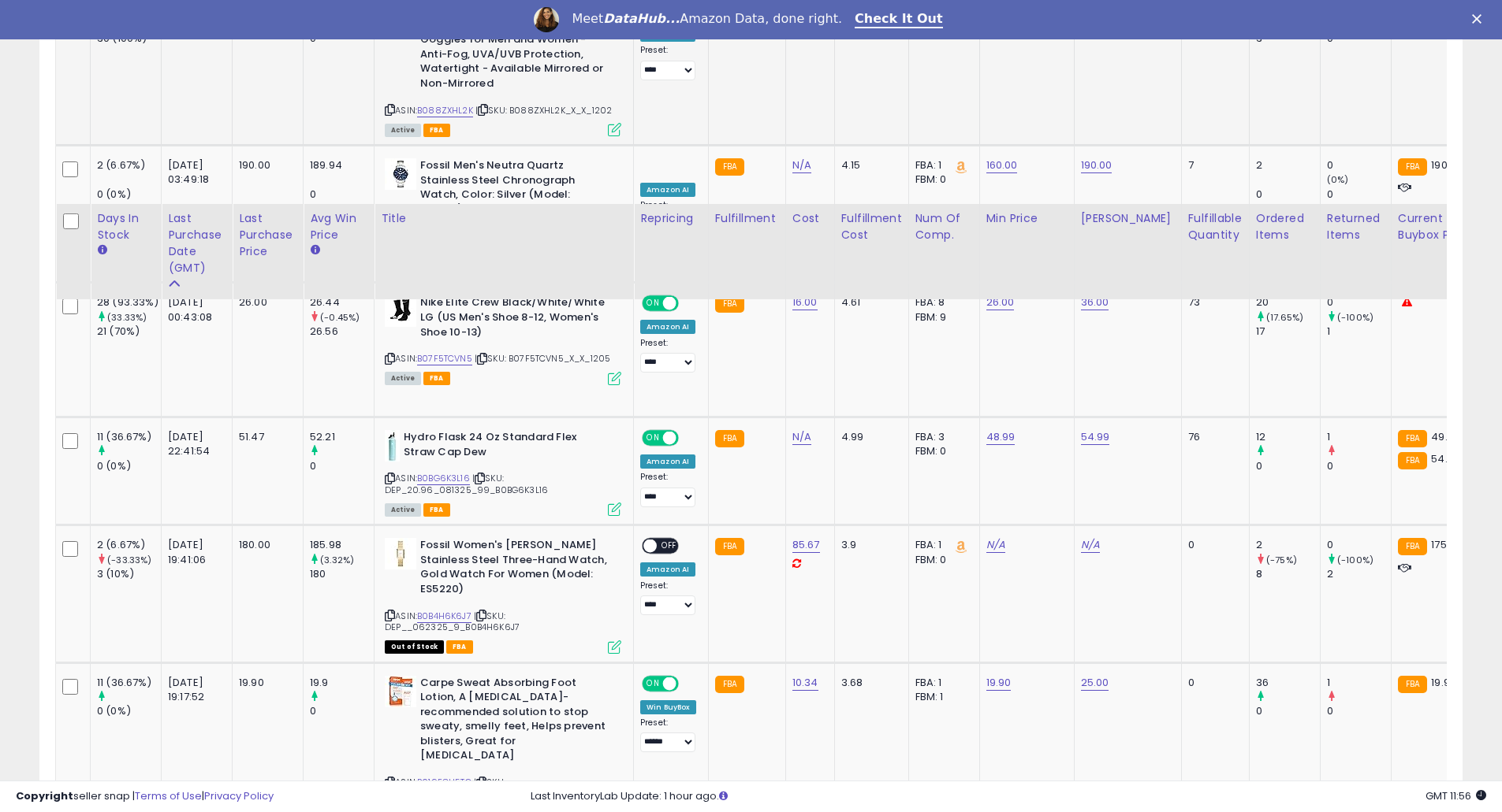
scroll to position [1471, 0]
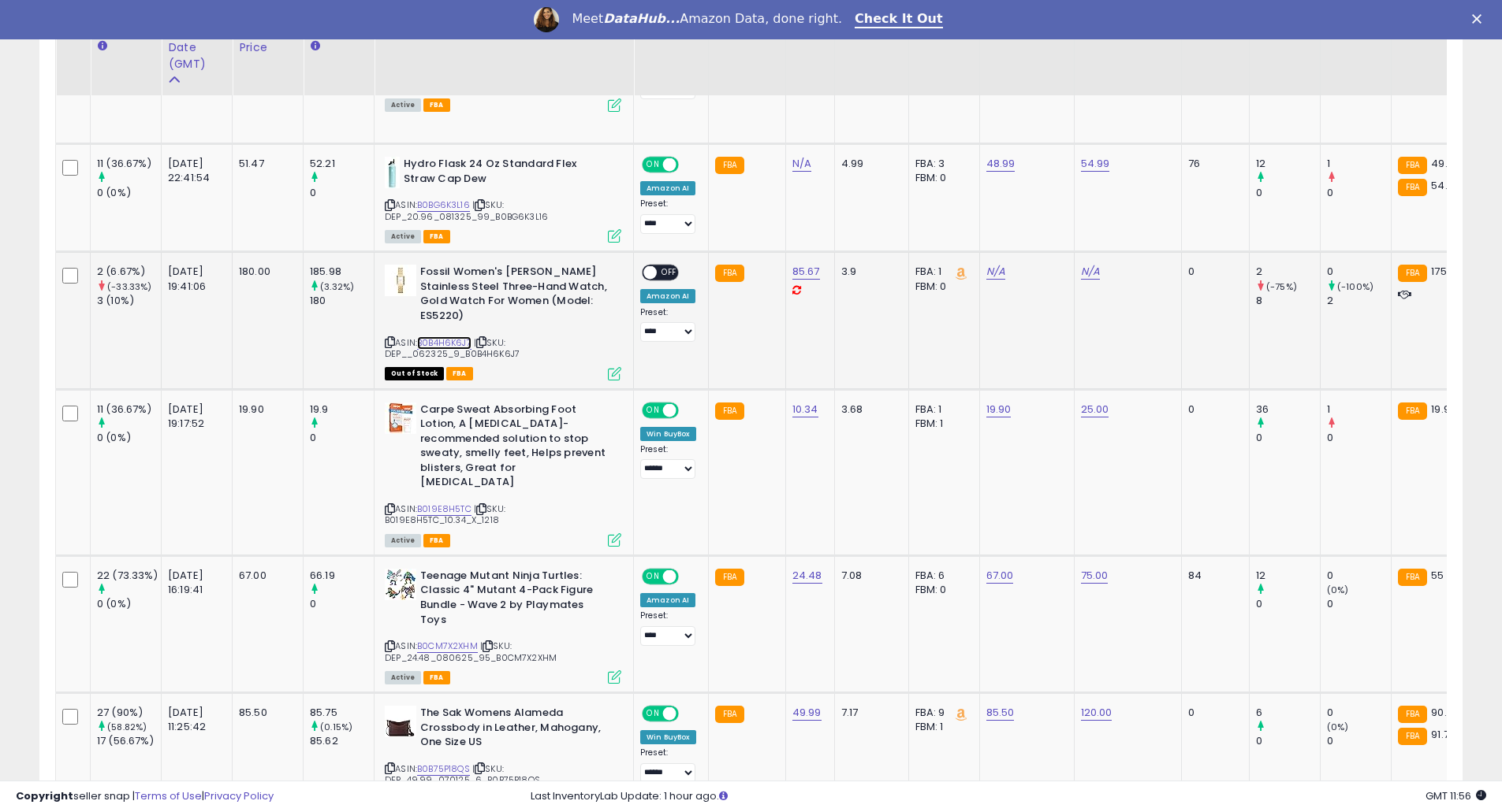
click at [458, 337] on link "B0B4H6K6J7" at bounding box center [444, 344] width 54 height 14
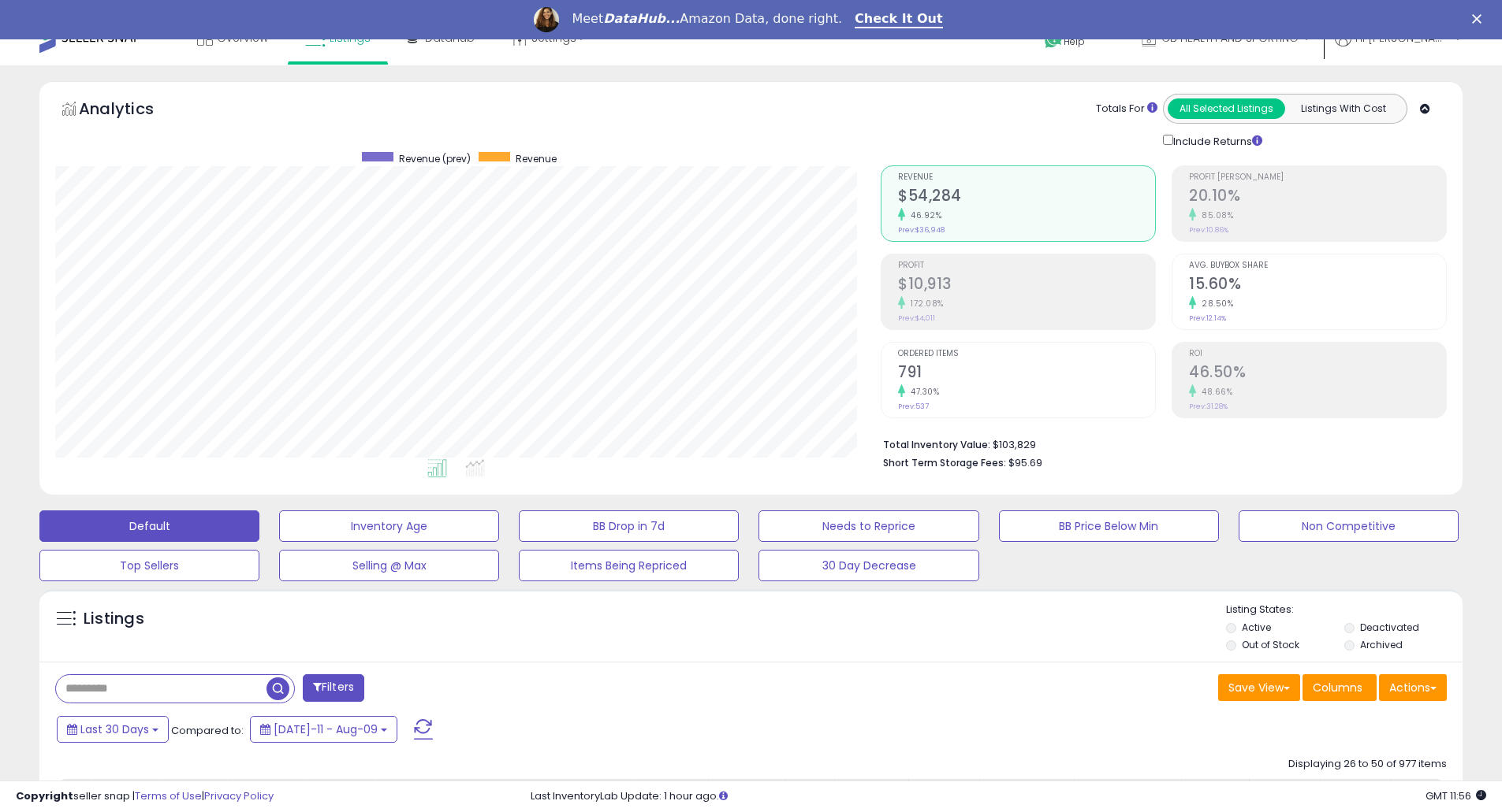
scroll to position [0, 0]
